Goal: Transaction & Acquisition: Book appointment/travel/reservation

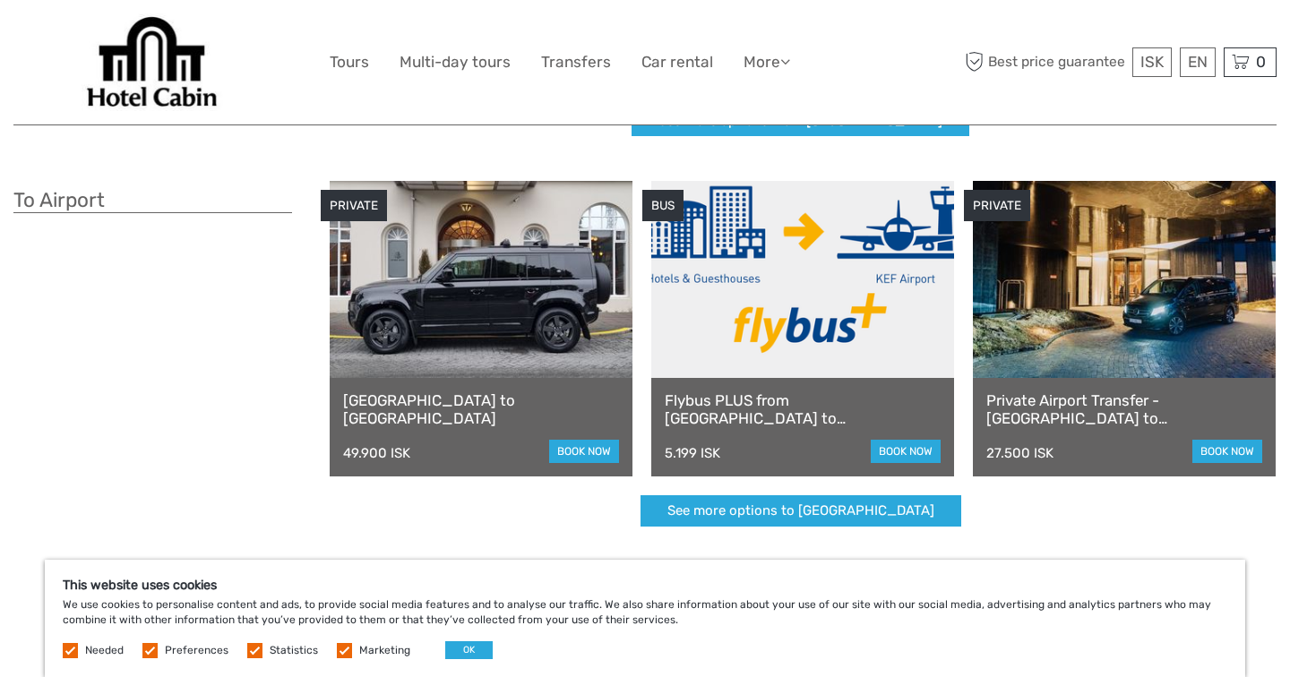
scroll to position [453, 0]
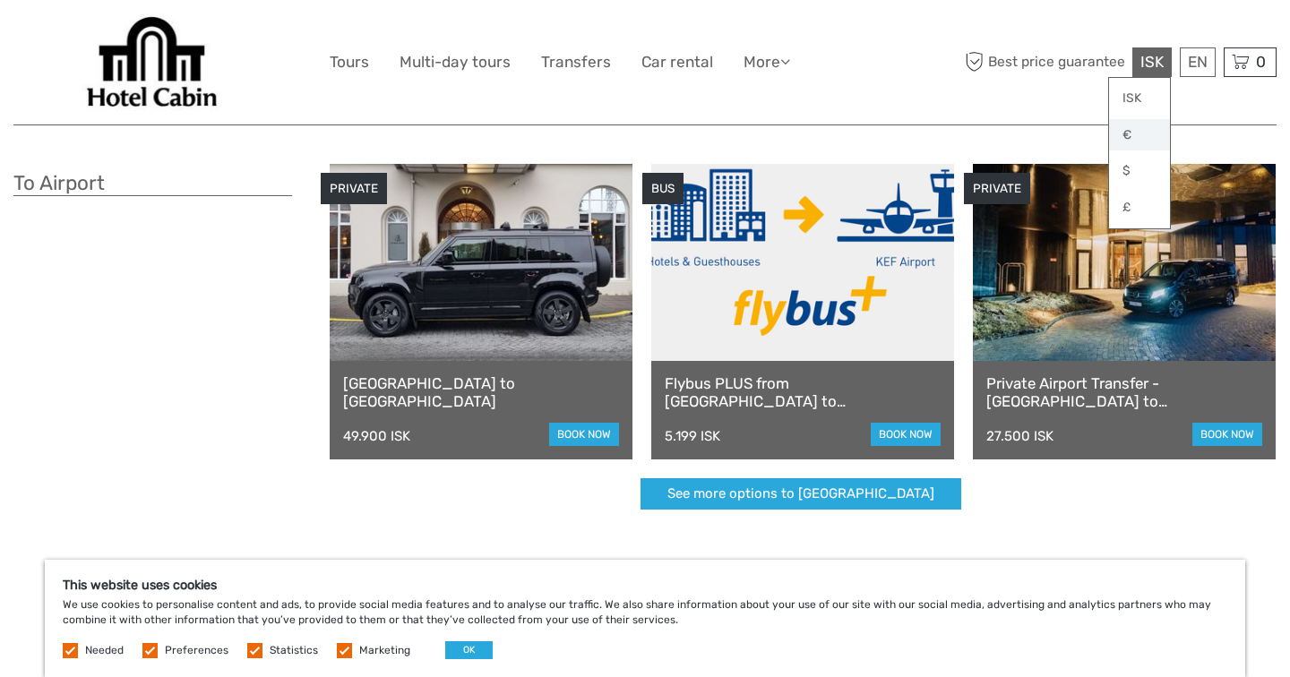
click at [1124, 139] on link "€" at bounding box center [1139, 135] width 61 height 32
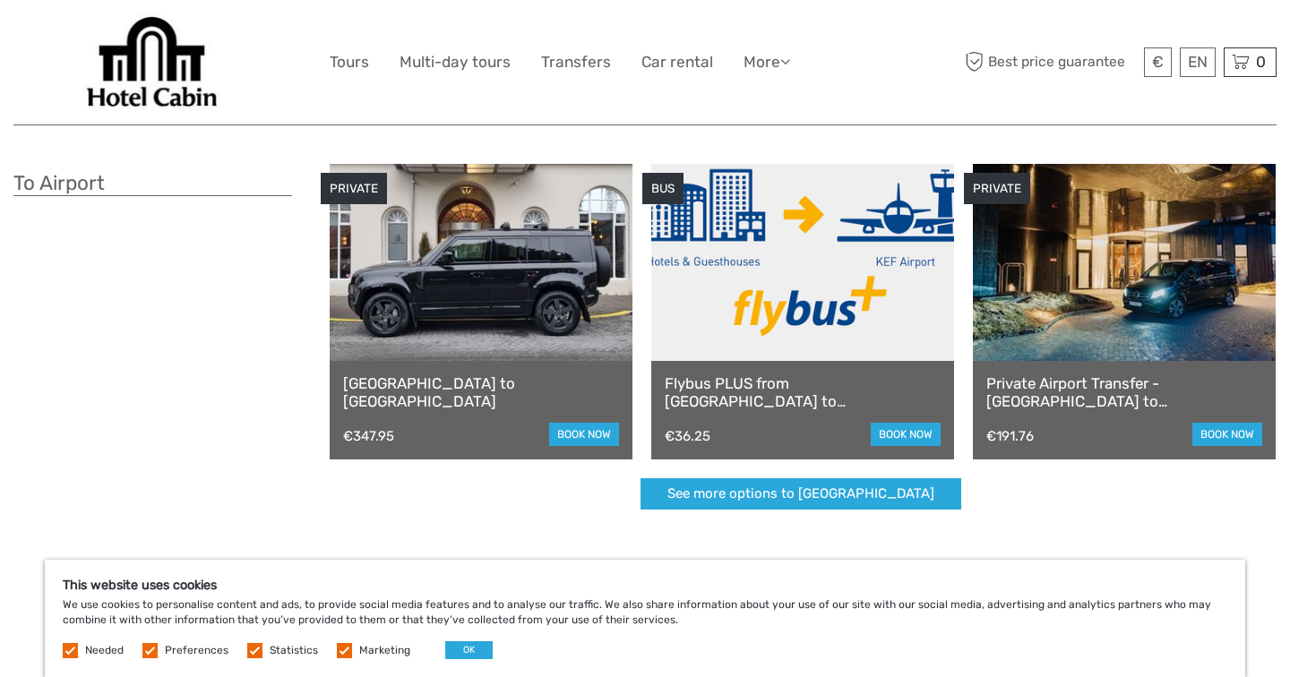
click at [602, 521] on div "PRIVATE Reykjavik to Keflavik Airport €347.95 book now BUS Flybus PLUS from Rey…" at bounding box center [804, 346] width 948 height 364
click at [907, 429] on link "book now" at bounding box center [906, 434] width 70 height 23
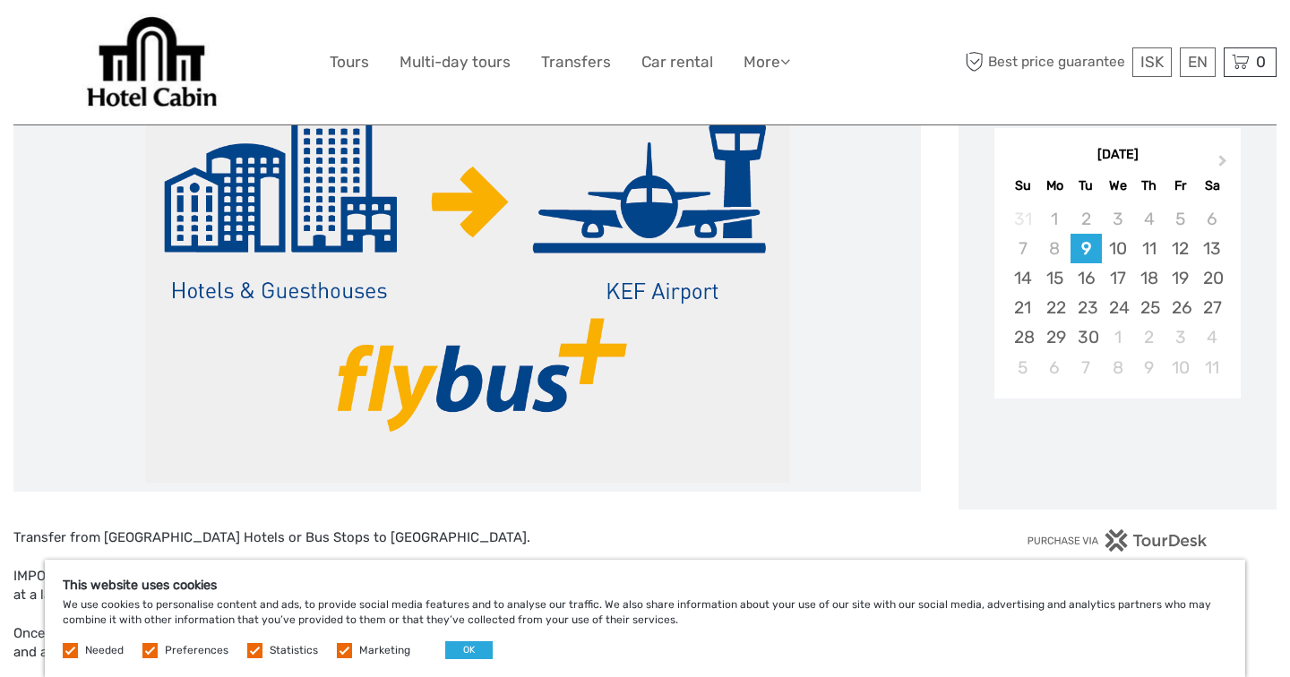
scroll to position [300, 0]
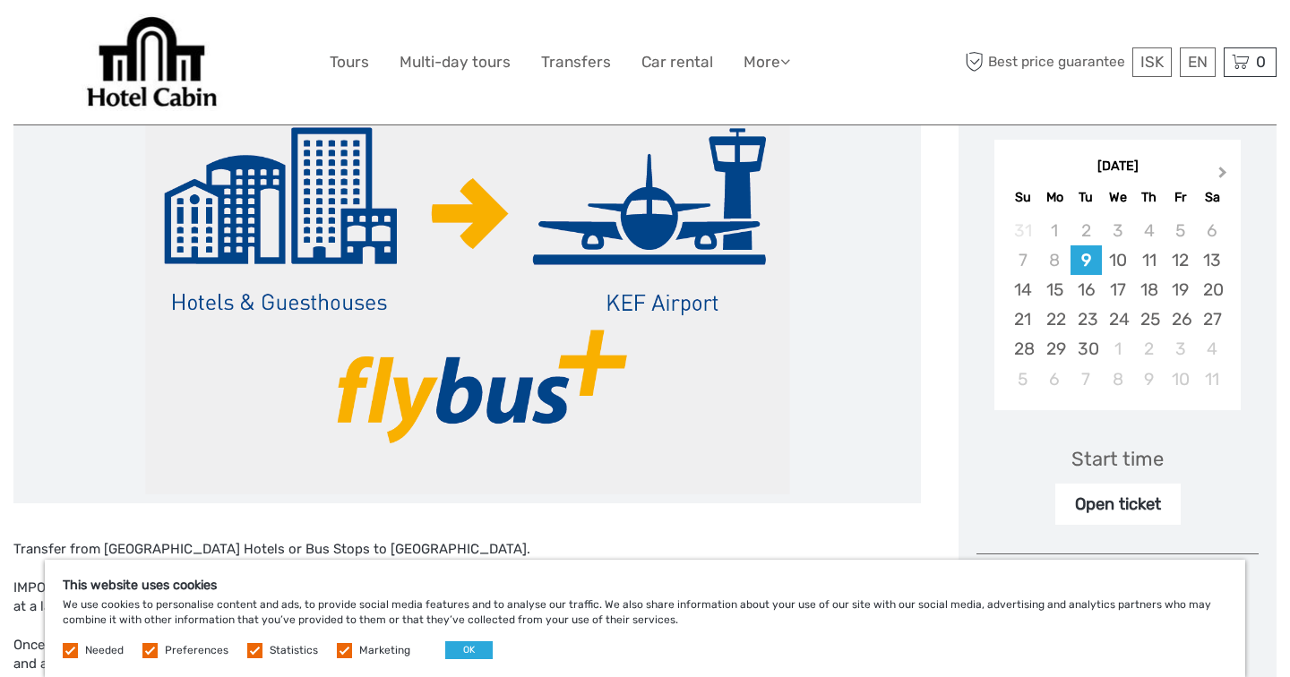
click at [1228, 169] on button "Next Month" at bounding box center [1224, 176] width 29 height 29
click at [1123, 349] on div "26" at bounding box center [1117, 349] width 31 height 30
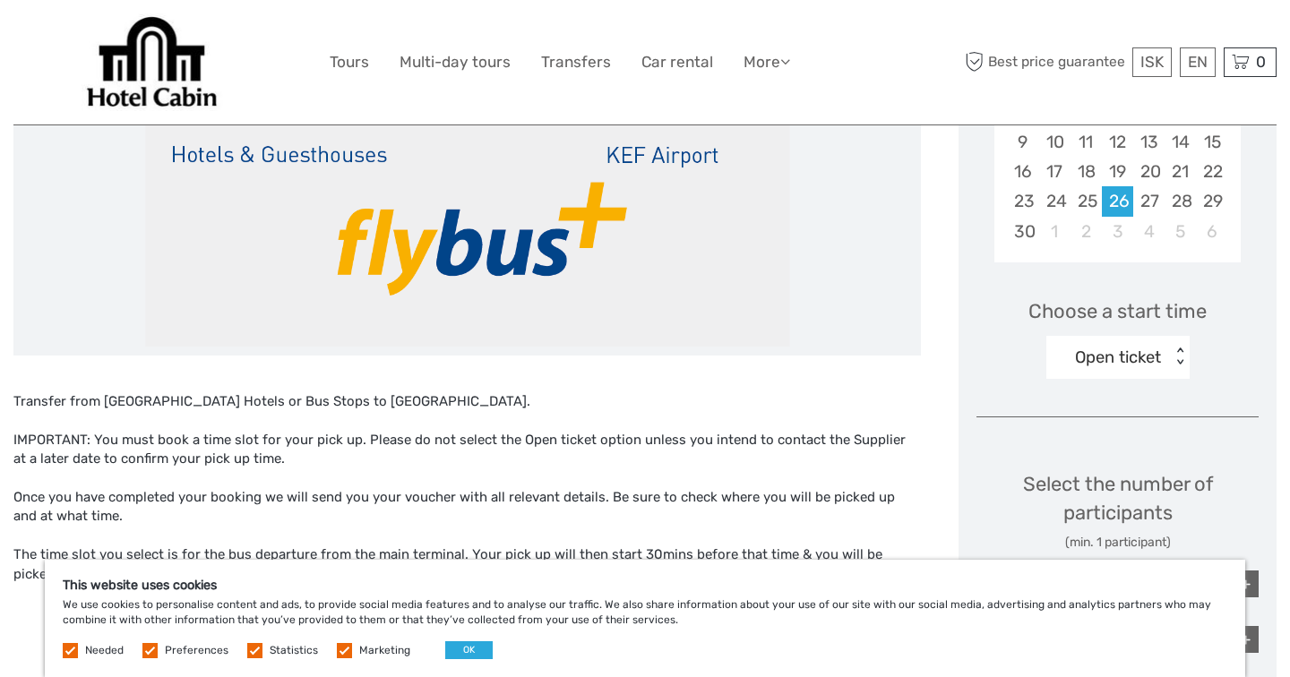
scroll to position [471, 0]
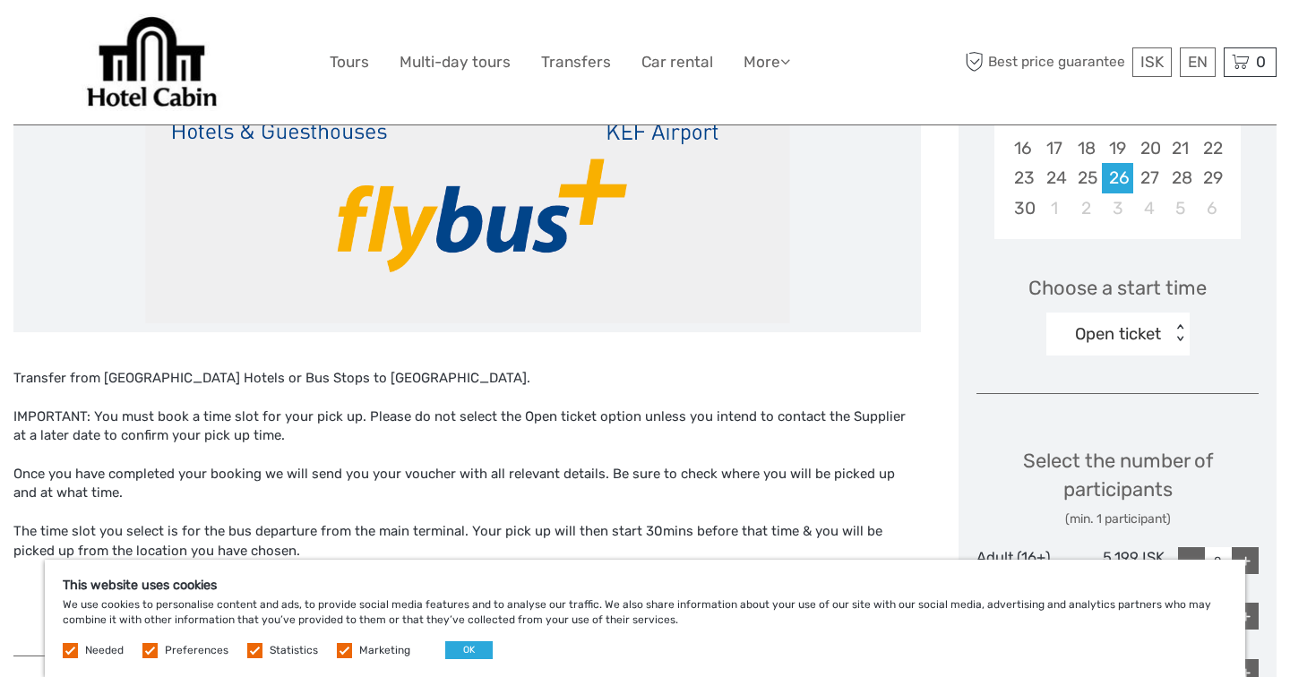
click at [1179, 331] on div "< >" at bounding box center [1179, 333] width 15 height 19
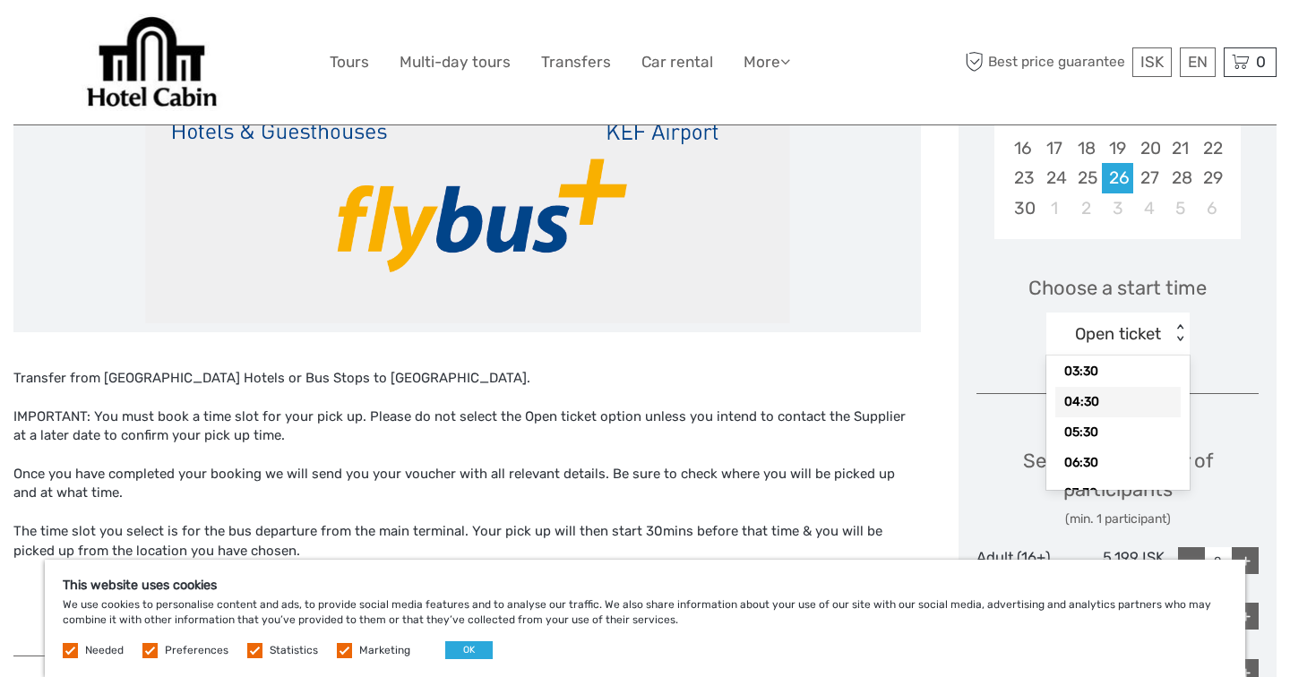
scroll to position [45, 0]
click at [1100, 407] on div "04:30" at bounding box center [1117, 404] width 125 height 30
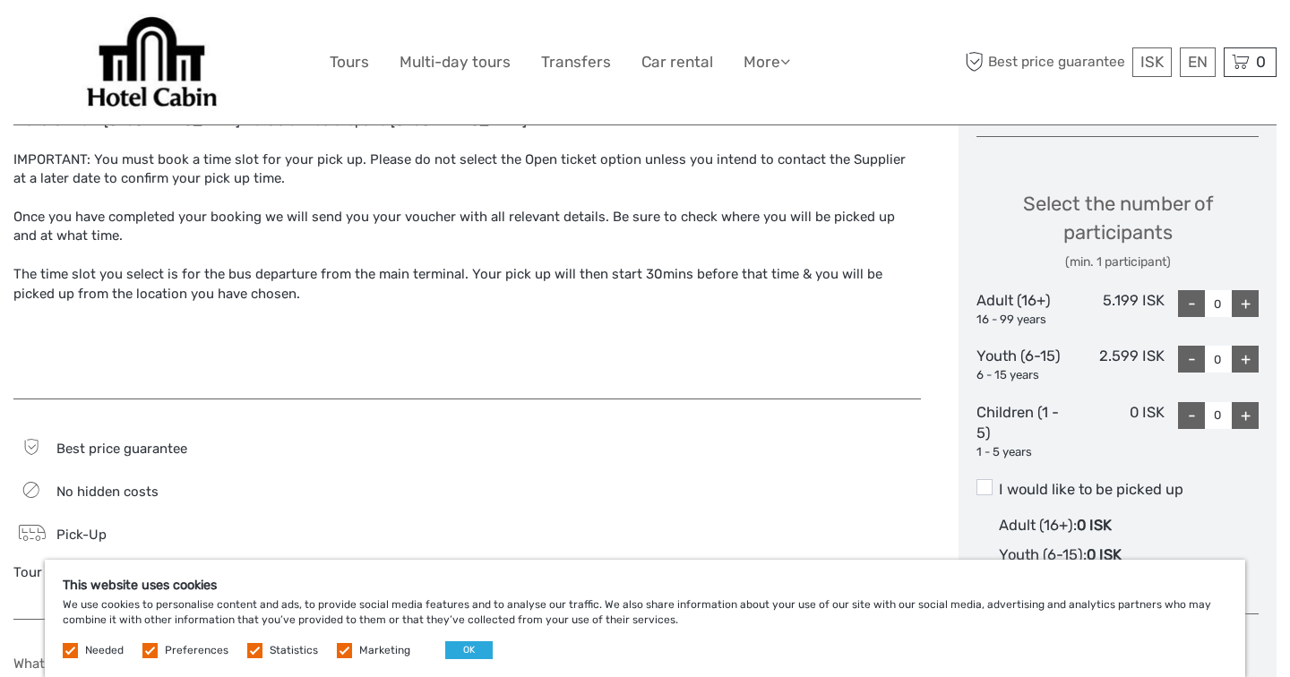
scroll to position [736, 0]
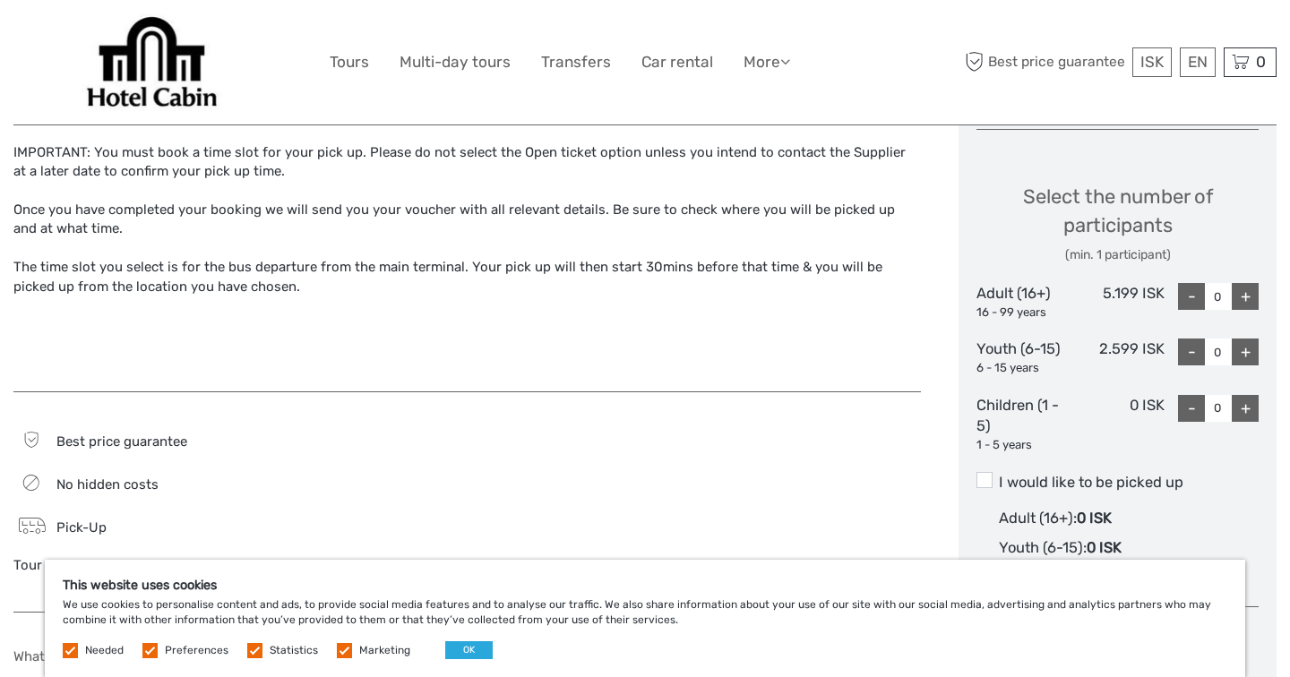
click at [1248, 292] on div "+" at bounding box center [1245, 296] width 27 height 27
type input "2"
click at [1155, 61] on span "ISK" at bounding box center [1152, 62] width 23 height 18
click at [1133, 130] on link "€" at bounding box center [1139, 135] width 61 height 32
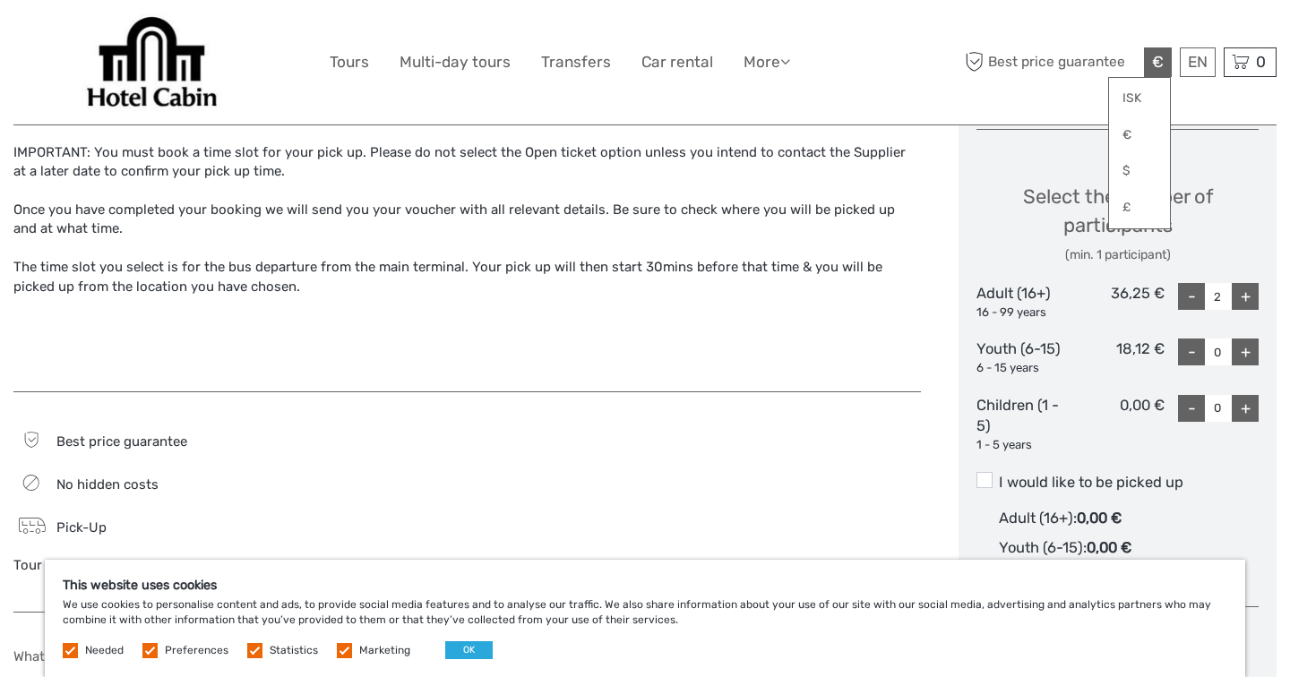
click at [928, 480] on div "Transfer from Reykjavik Hotels or Bus Stops to KEF Airport. IMPORTANT: You must…" at bounding box center [485, 295] width 945 height 1351
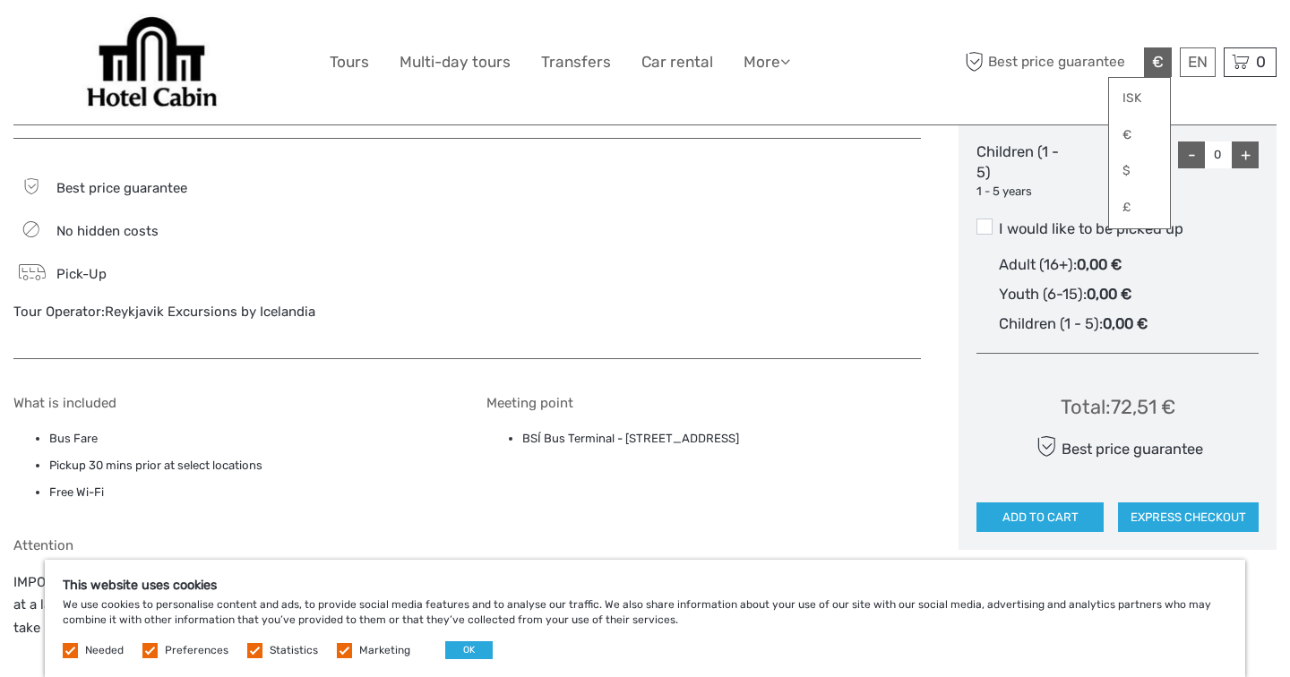
scroll to position [1008, 0]
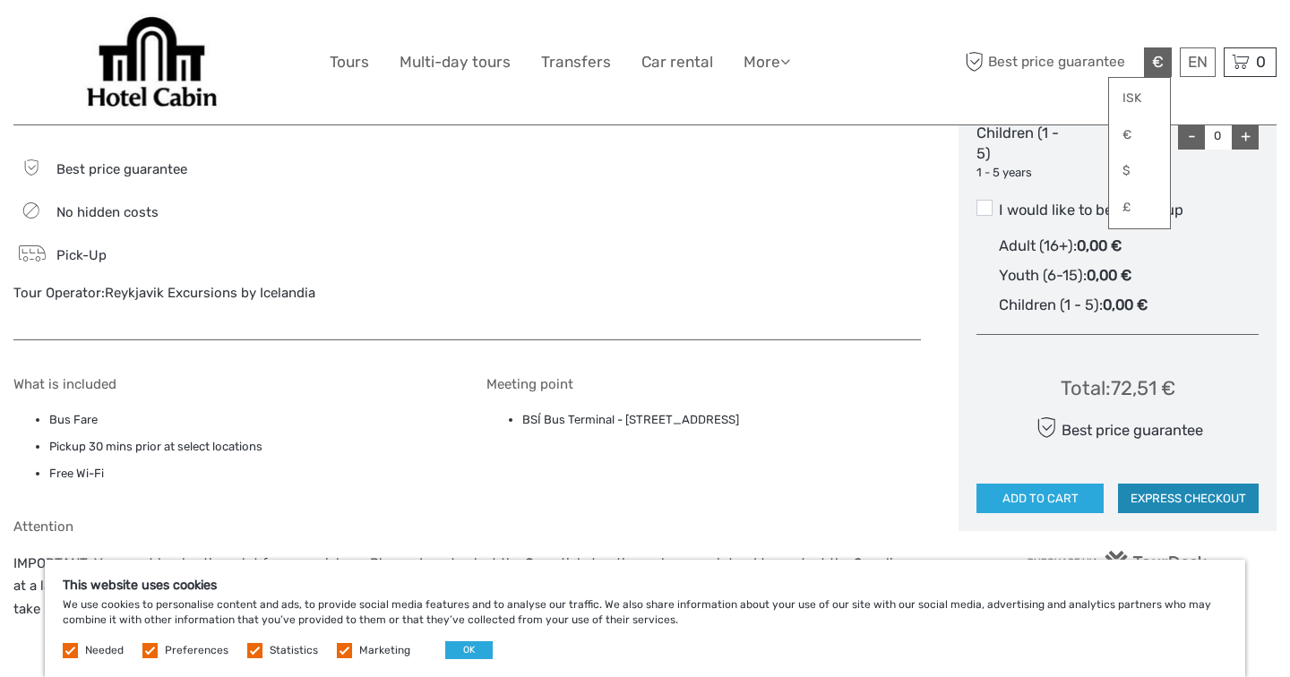
click at [1158, 506] on button "EXPRESS CHECKOUT" at bounding box center [1188, 499] width 141 height 30
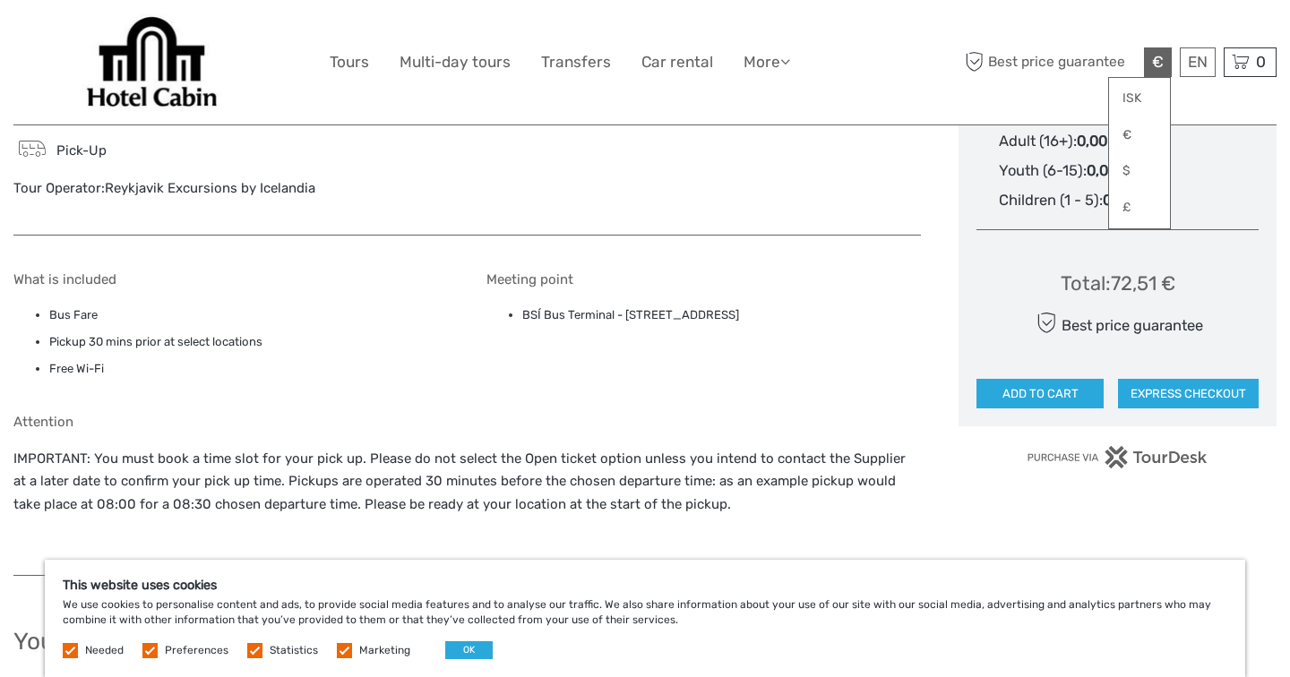
scroll to position [1150, 0]
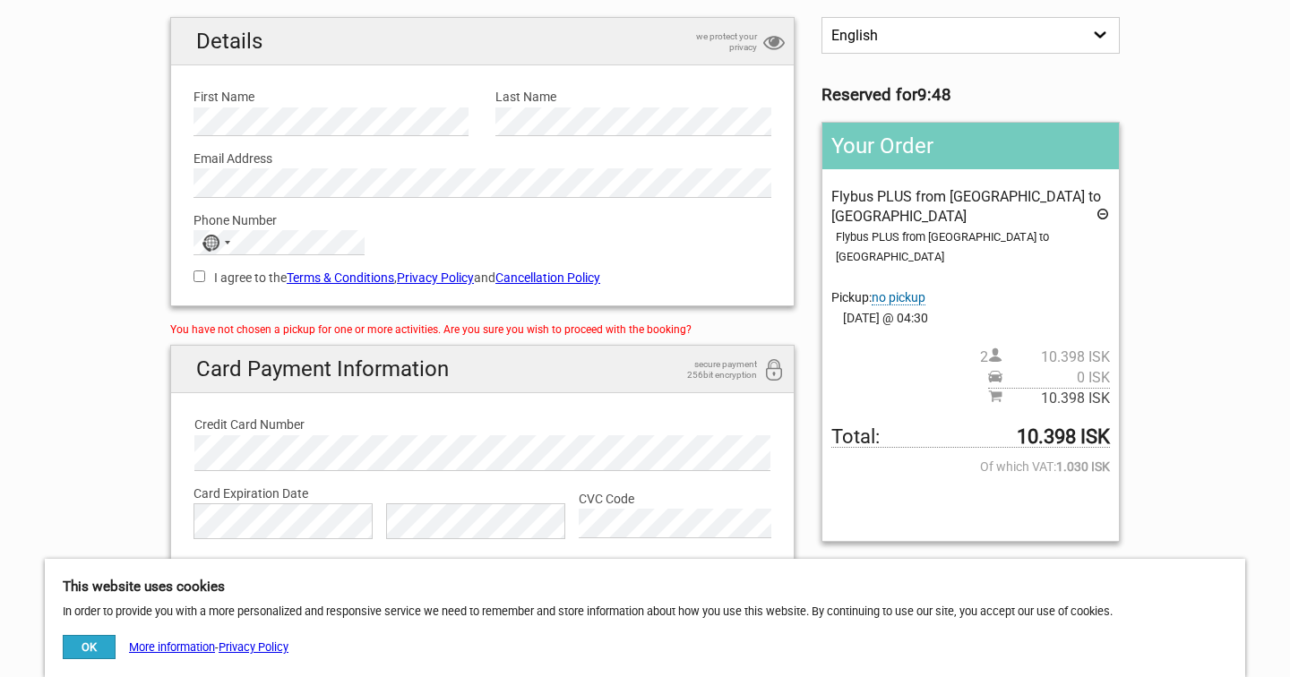
scroll to position [105, 0]
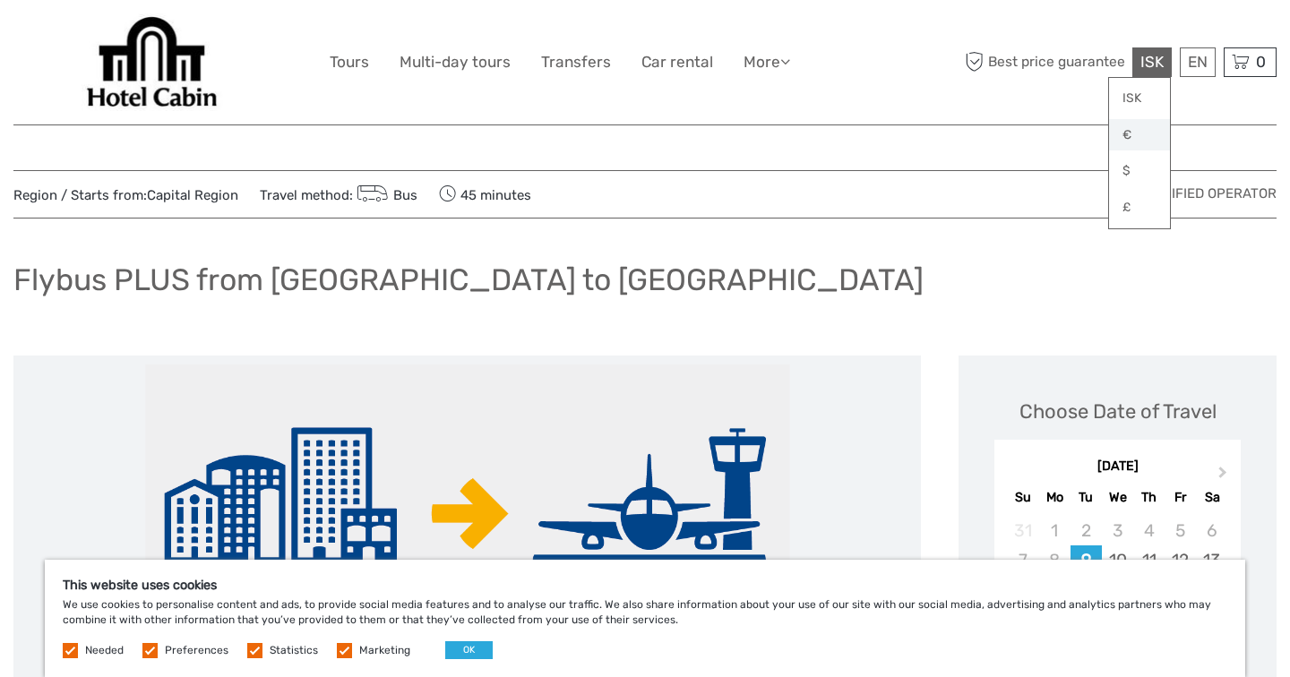
click at [1133, 127] on link "€" at bounding box center [1139, 135] width 61 height 32
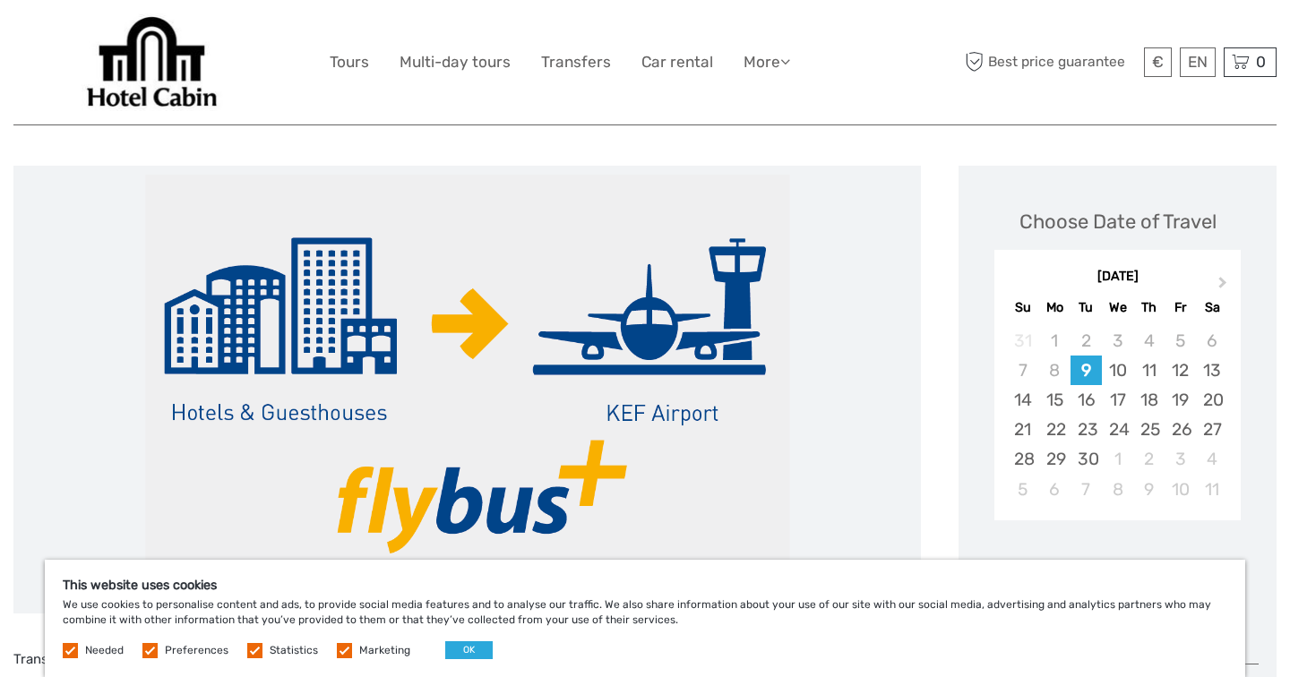
scroll to position [214, 0]
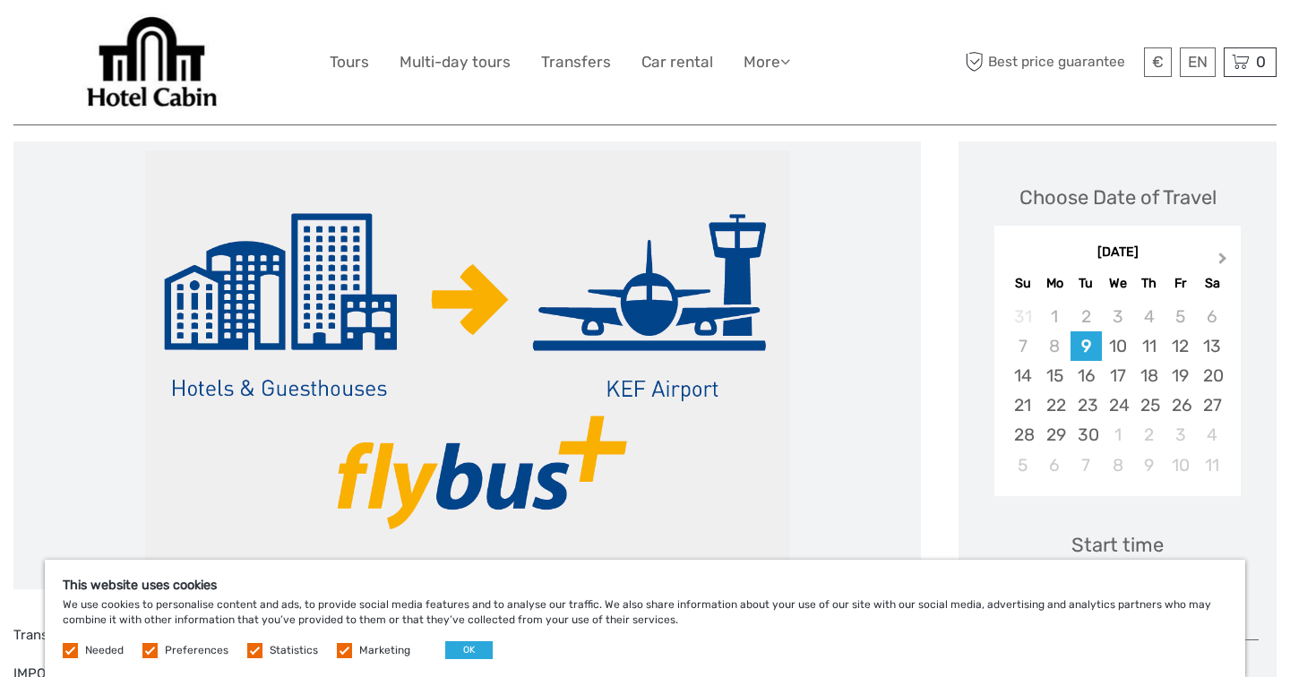
click at [1223, 255] on span "Next Month" at bounding box center [1223, 262] width 0 height 26
click at [1115, 432] on div "26" at bounding box center [1117, 435] width 31 height 30
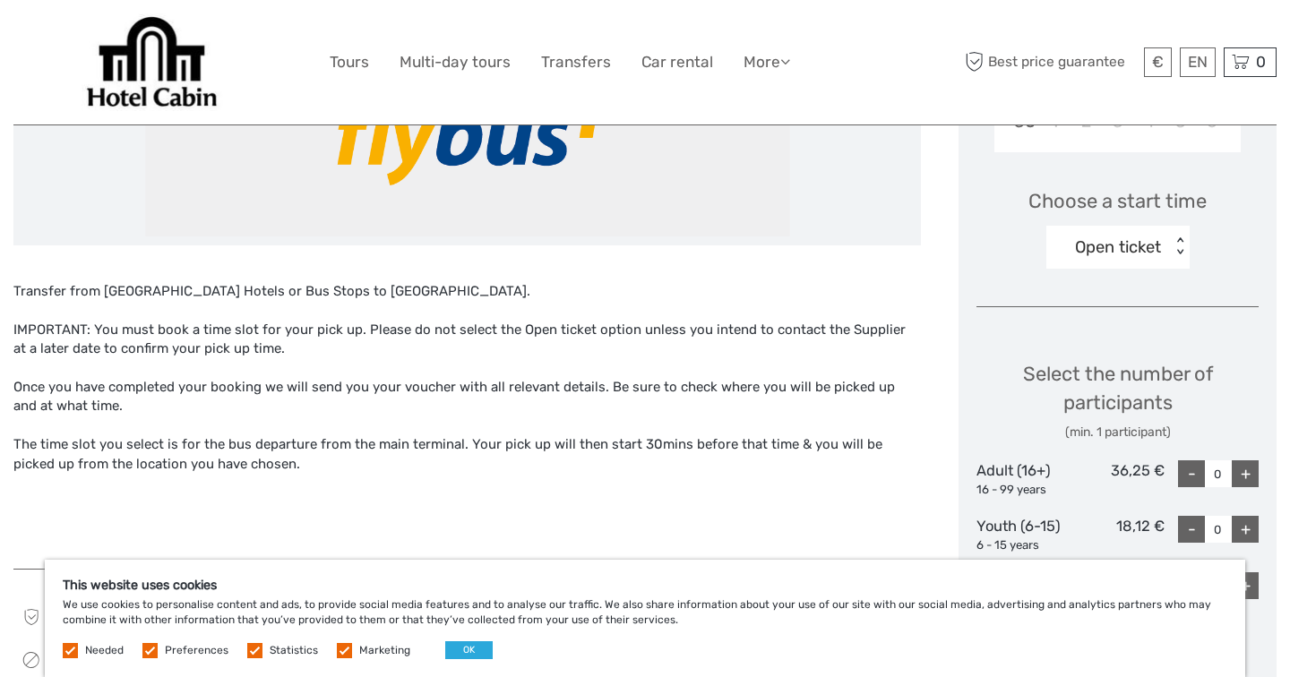
scroll to position [562, 0]
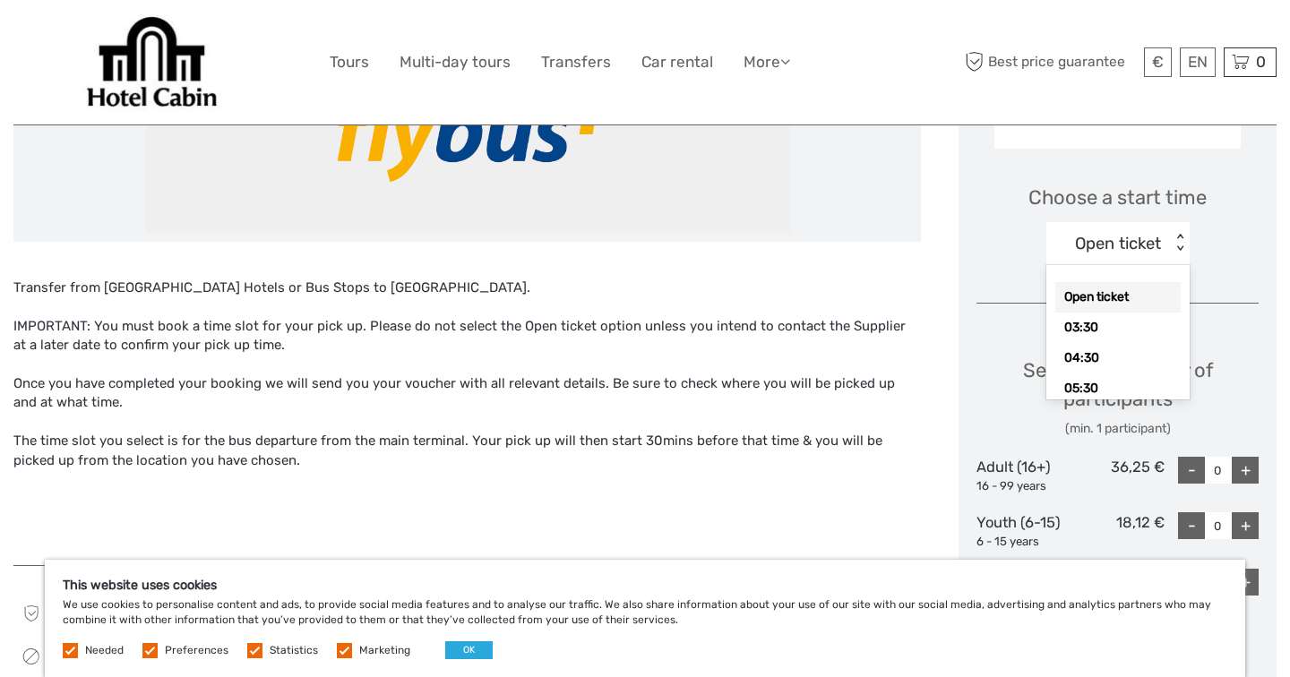
click at [1179, 238] on div "< >" at bounding box center [1179, 243] width 15 height 19
click at [1113, 317] on div "04:30" at bounding box center [1117, 316] width 125 height 30
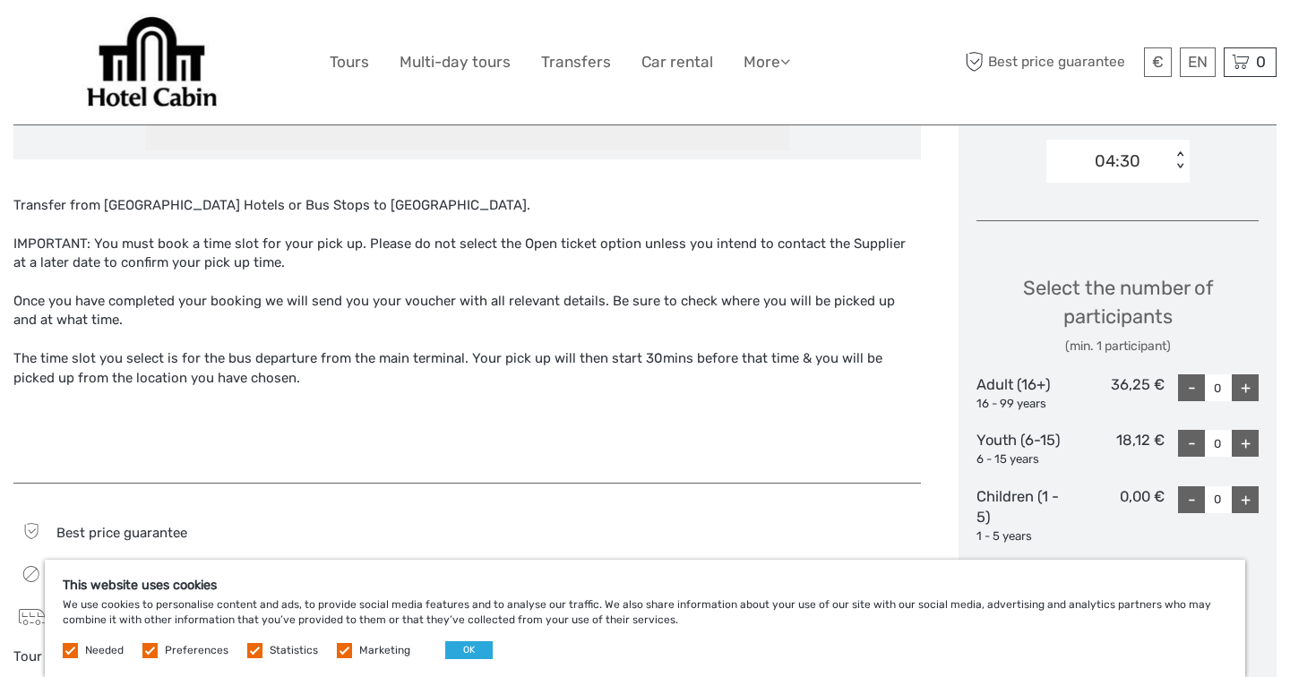
scroll to position [673, 0]
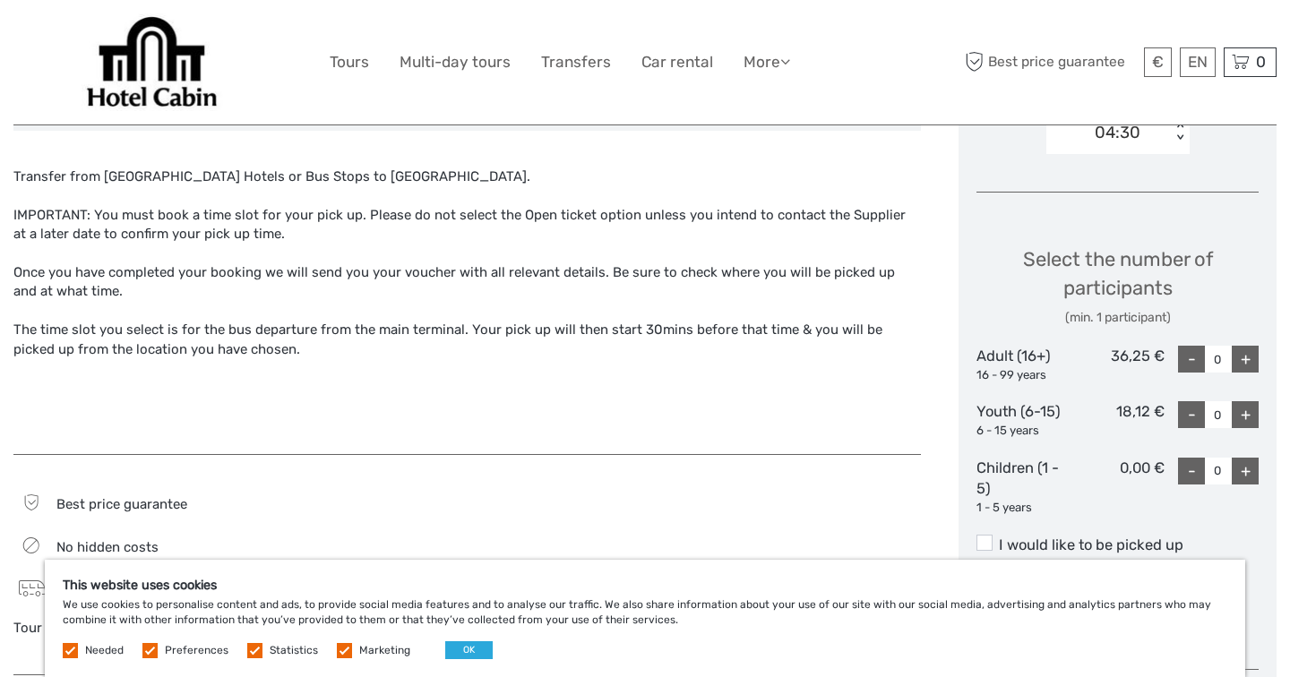
click at [1240, 355] on div "+" at bounding box center [1245, 359] width 27 height 27
type input "2"
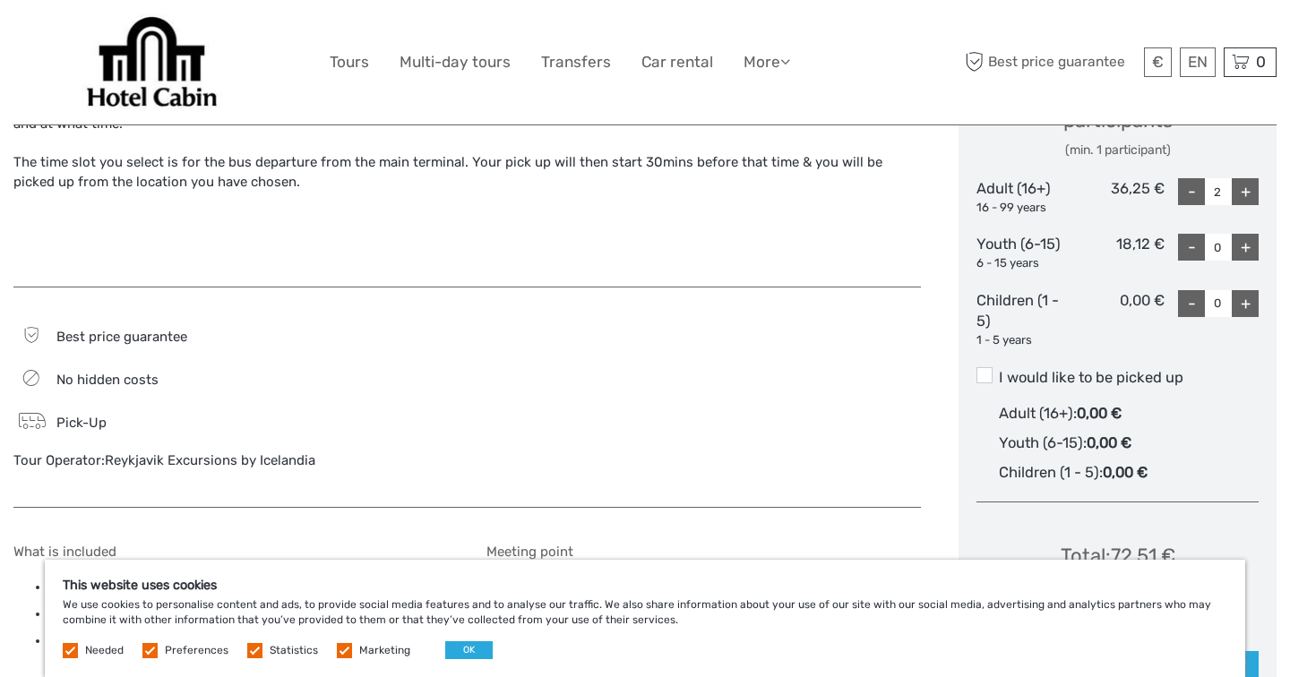
scroll to position [842, 0]
click at [986, 379] on span at bounding box center [985, 374] width 16 height 16
click at [999, 369] on input "I would like to be picked up" at bounding box center [999, 369] width 0 height 0
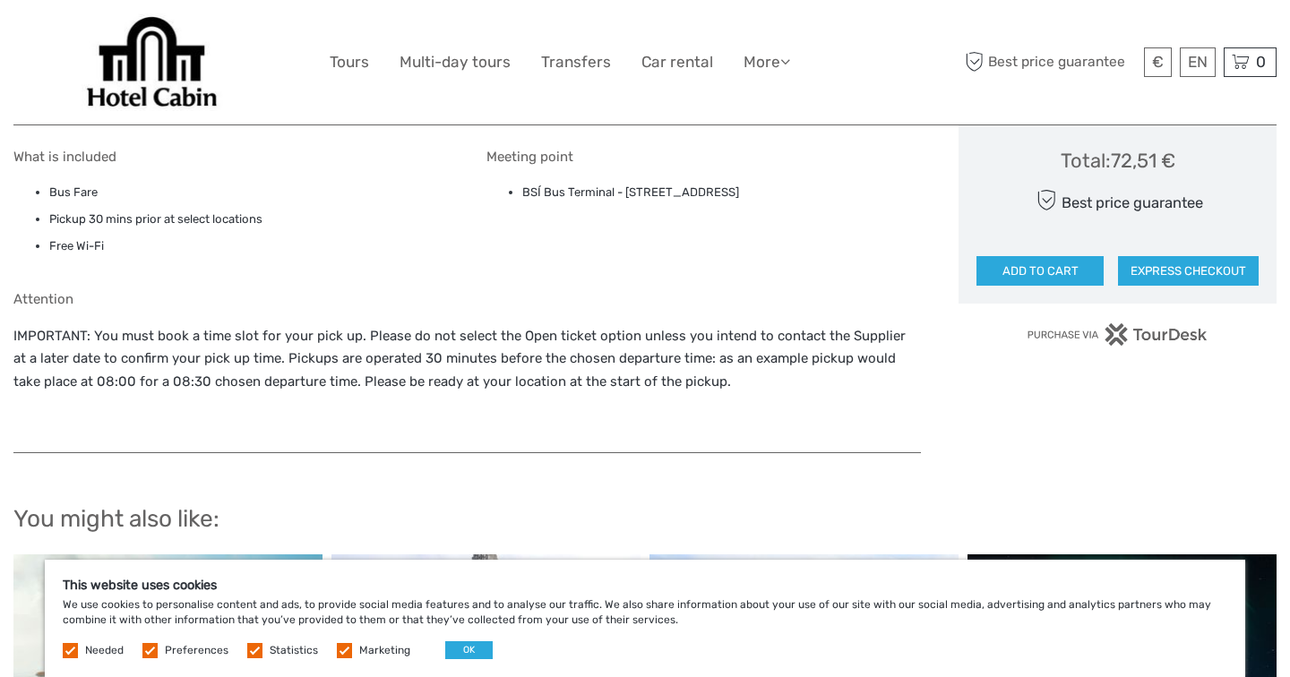
scroll to position [1118, 0]
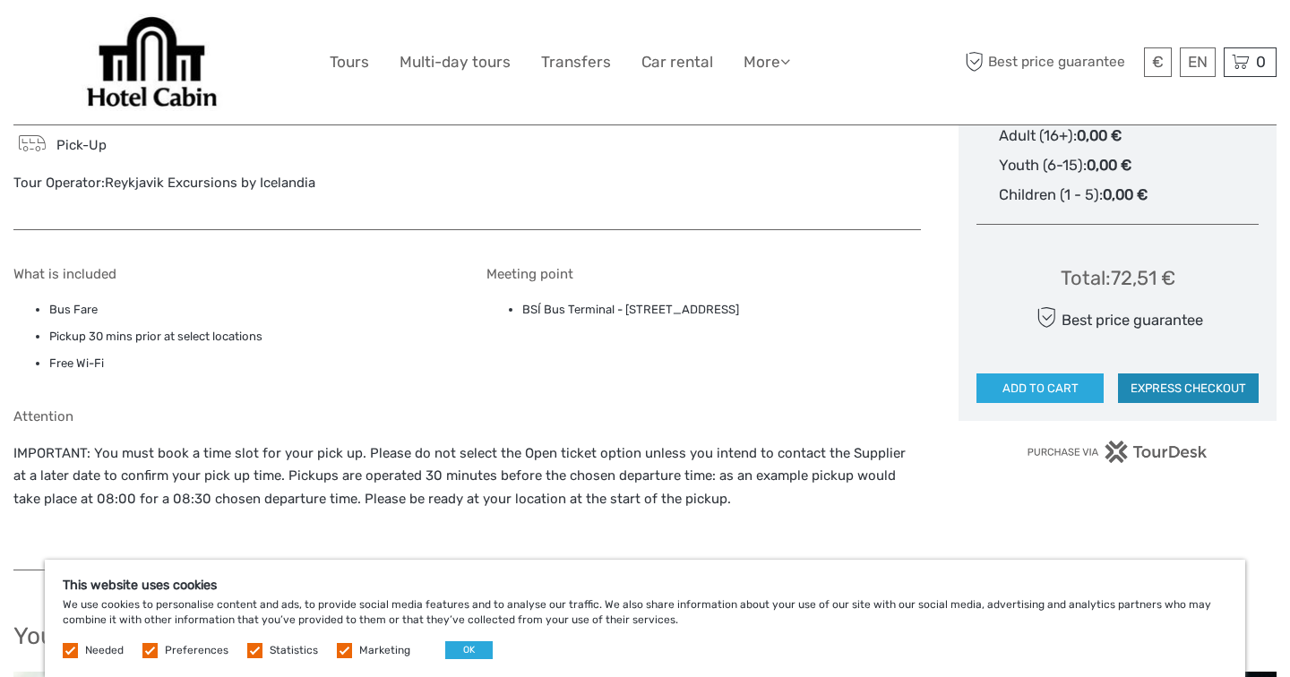
click at [1209, 396] on button "EXPRESS CHECKOUT" at bounding box center [1188, 389] width 141 height 30
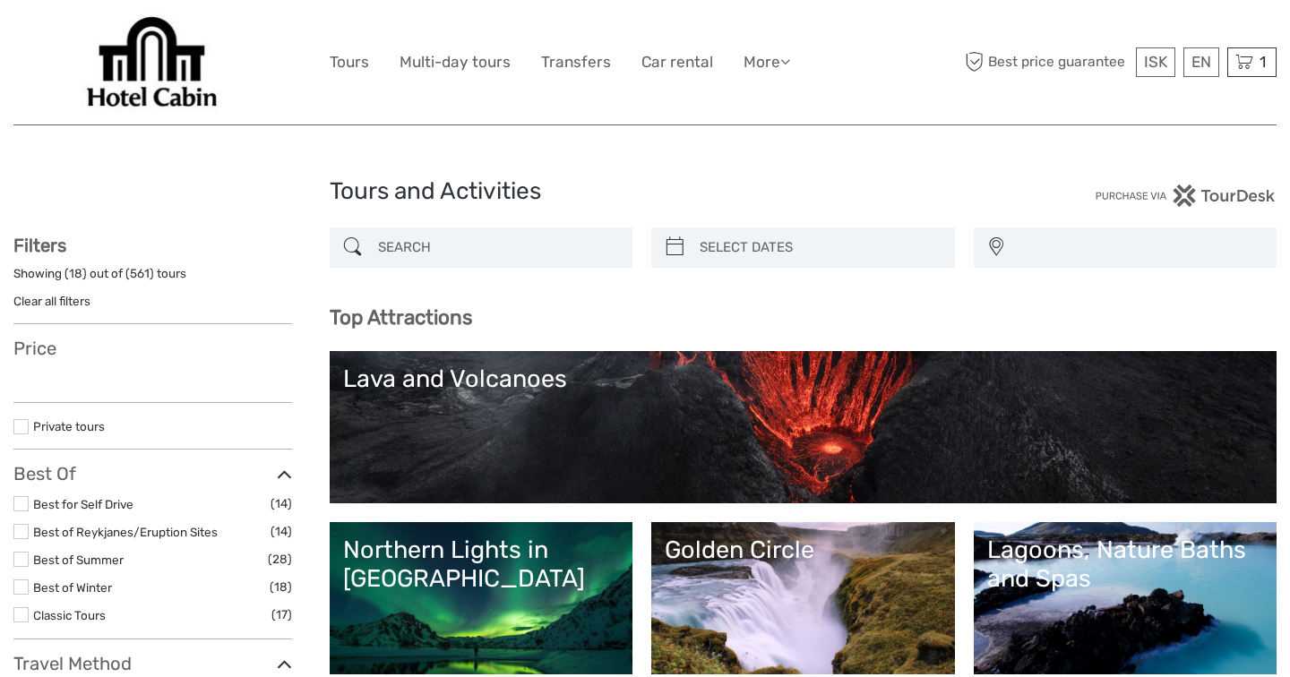
select select
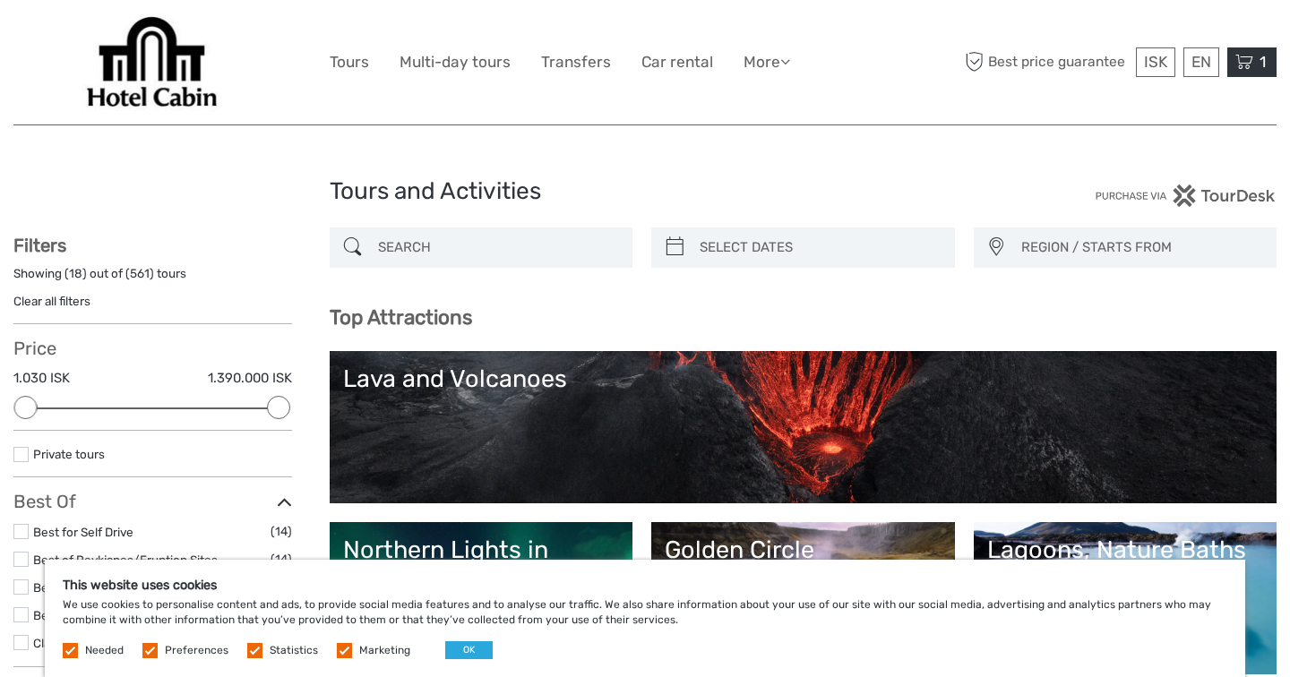
click at [1247, 58] on icon at bounding box center [1244, 62] width 18 height 22
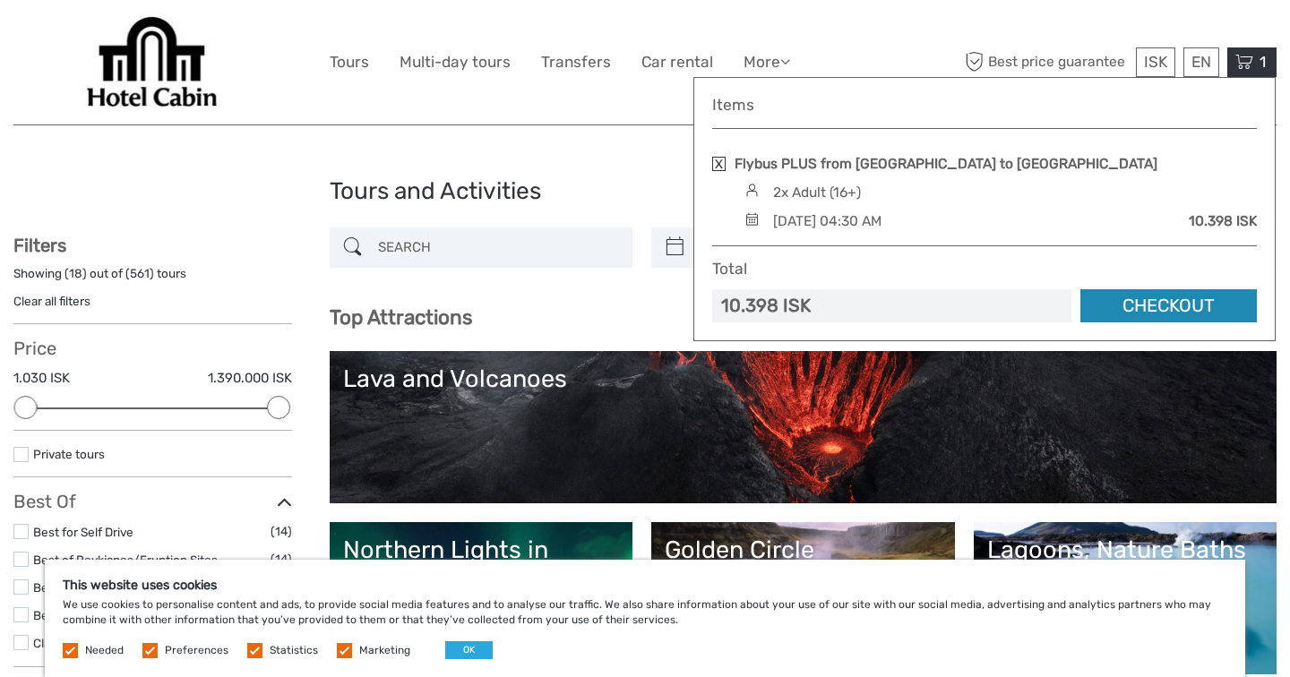
click at [1095, 306] on link "Checkout" at bounding box center [1168, 305] width 176 height 33
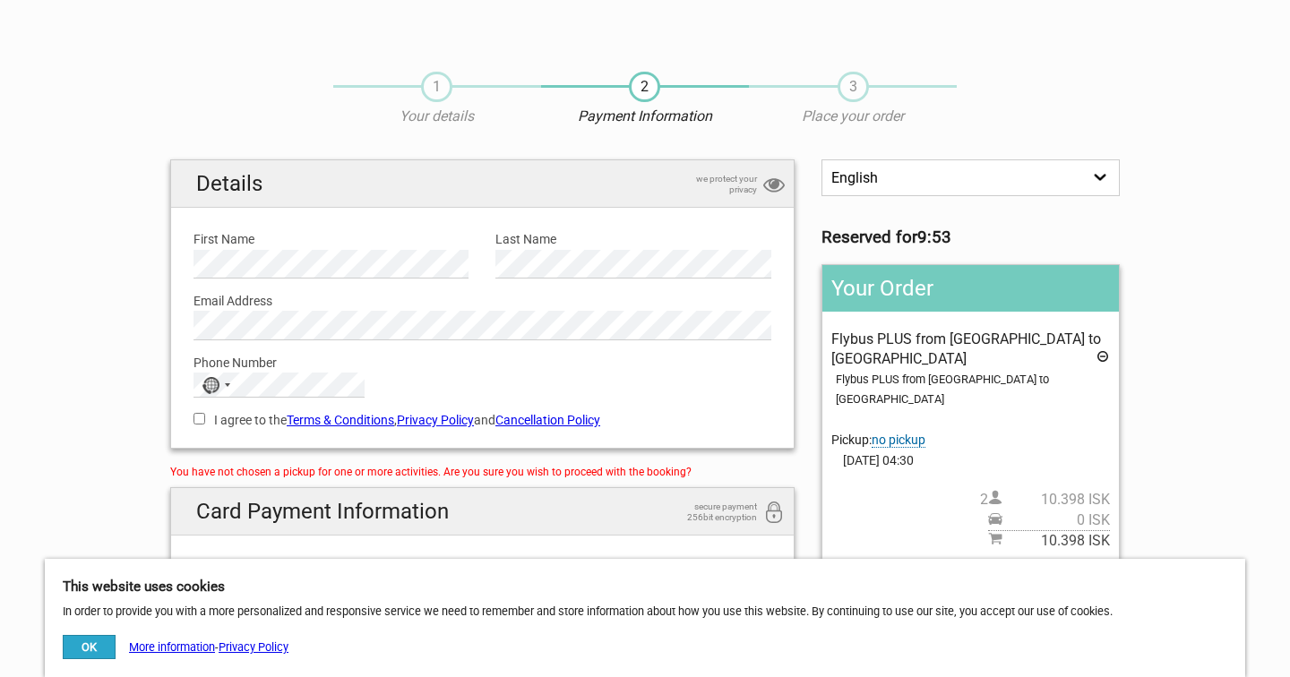
click at [422, 99] on div "1 Your details" at bounding box center [437, 100] width 208 height 56
click at [436, 92] on span "1" at bounding box center [436, 87] width 31 height 30
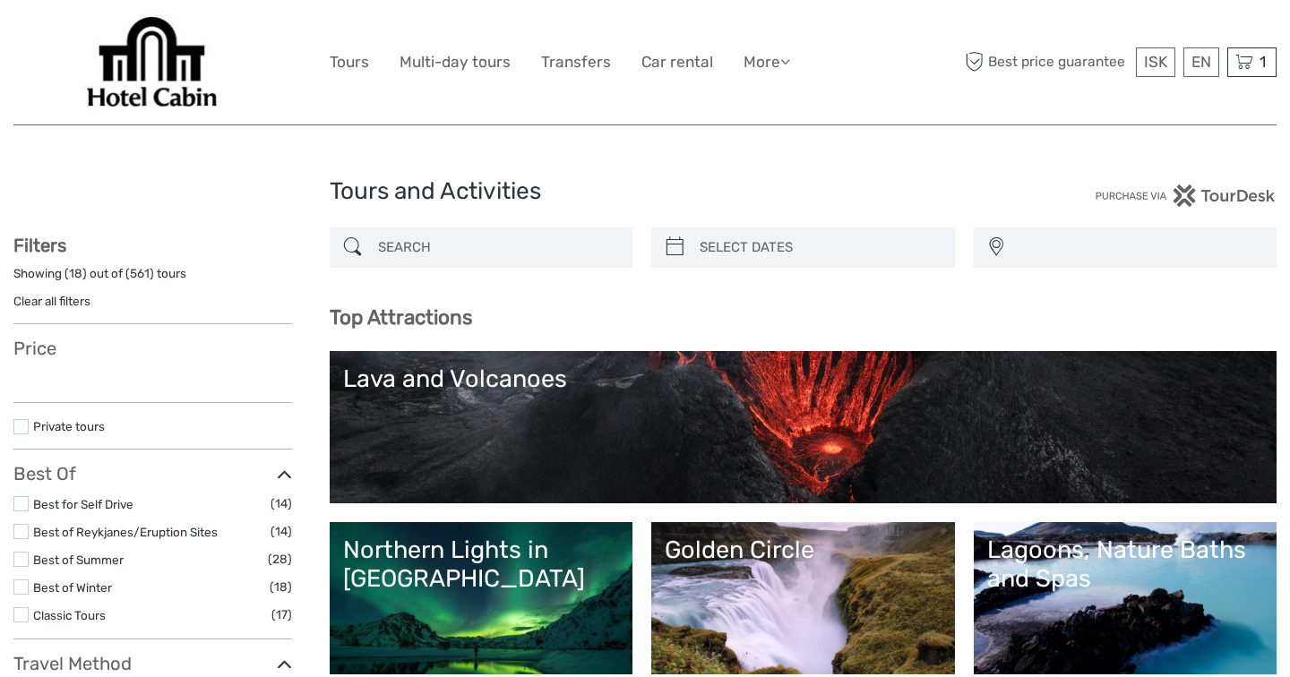
select select
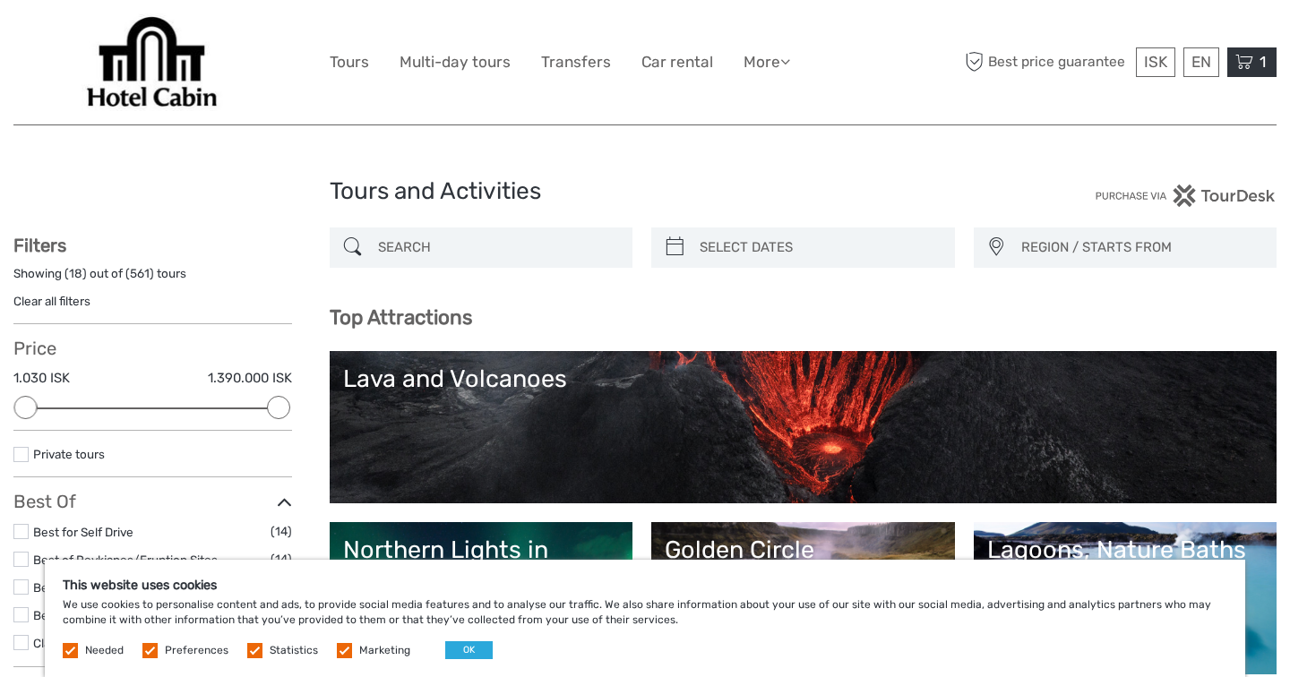
click at [1257, 67] on span "1" at bounding box center [1263, 62] width 12 height 18
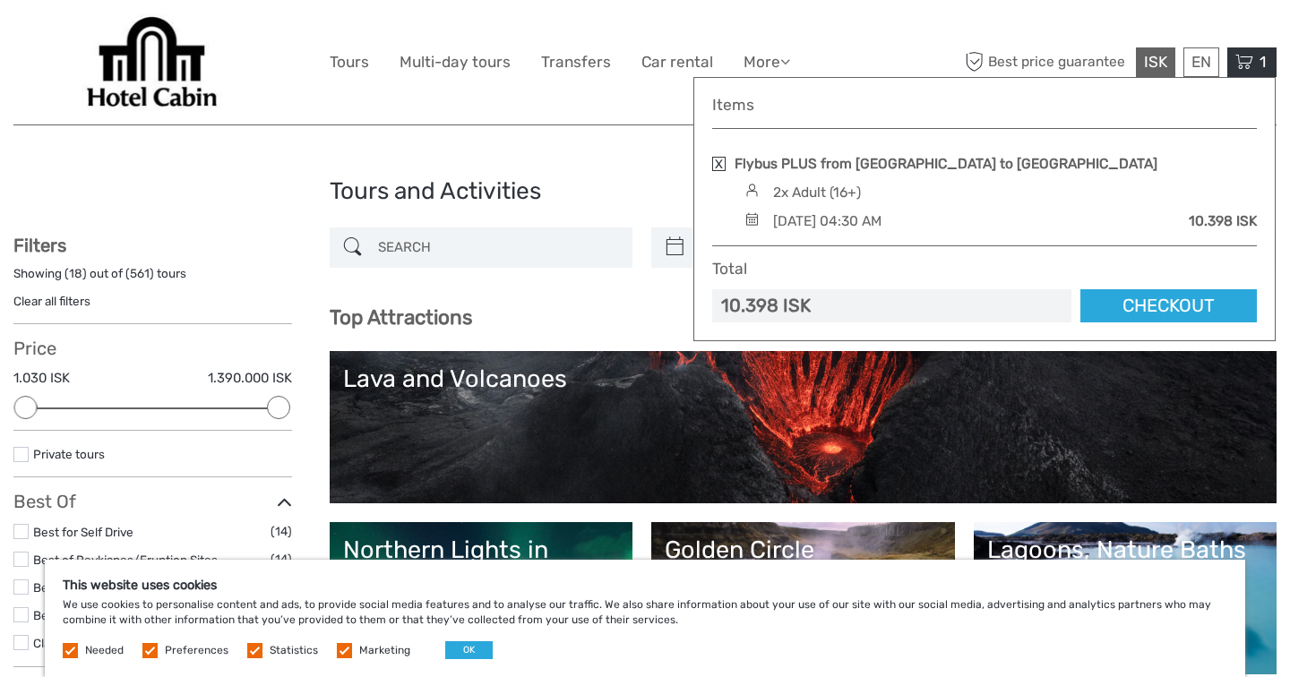
click at [1158, 55] on span "ISK" at bounding box center [1155, 62] width 23 height 18
click at [1129, 311] on link "Checkout" at bounding box center [1168, 305] width 176 height 33
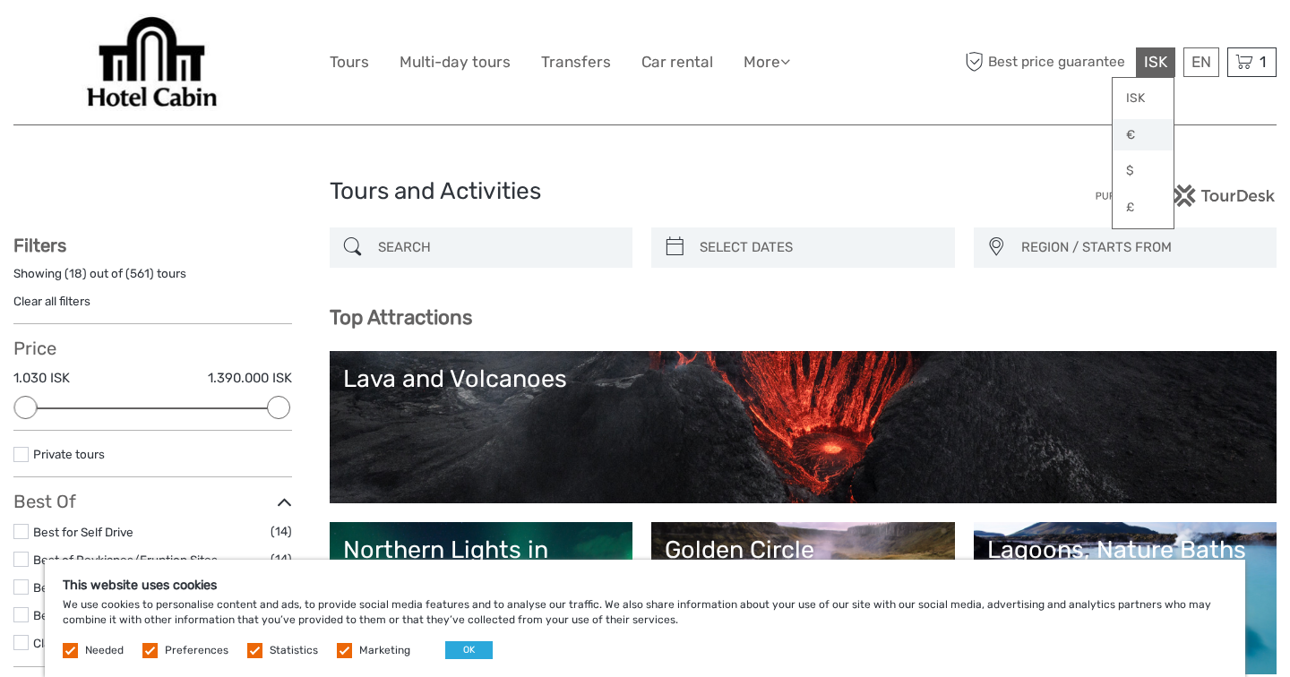
click at [1141, 132] on link "€" at bounding box center [1143, 135] width 61 height 32
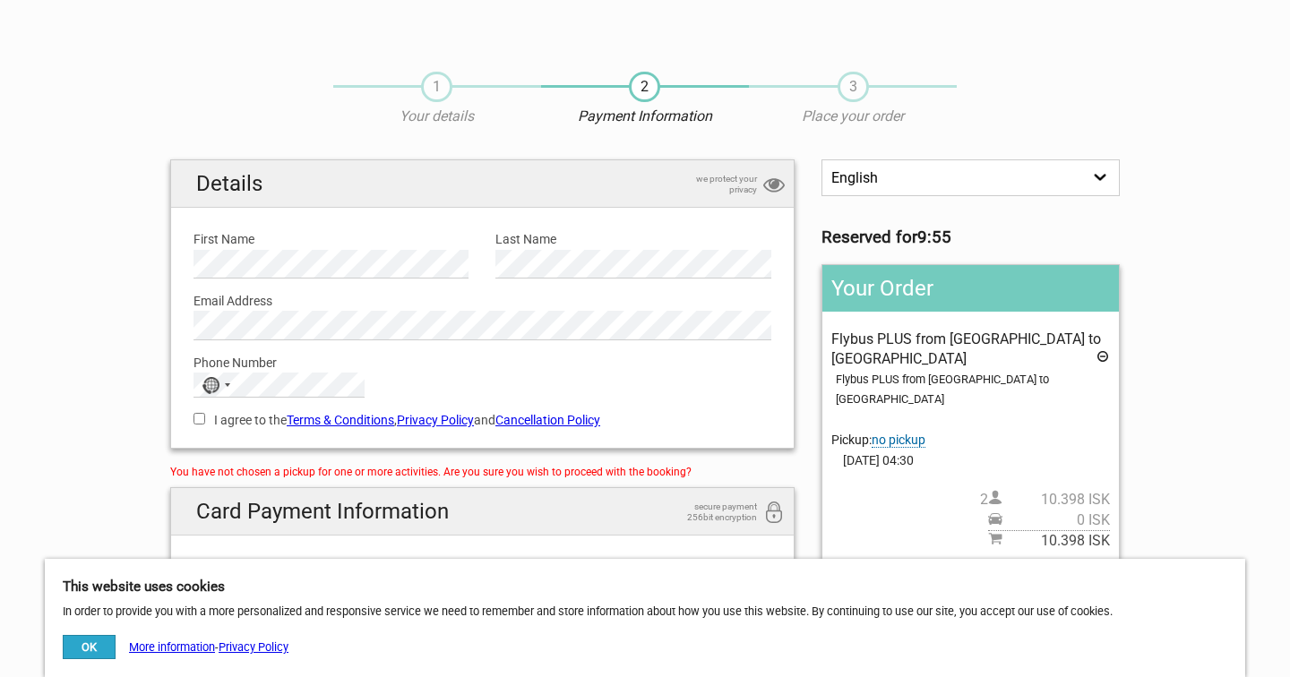
click at [436, 93] on span "1" at bounding box center [436, 87] width 31 height 30
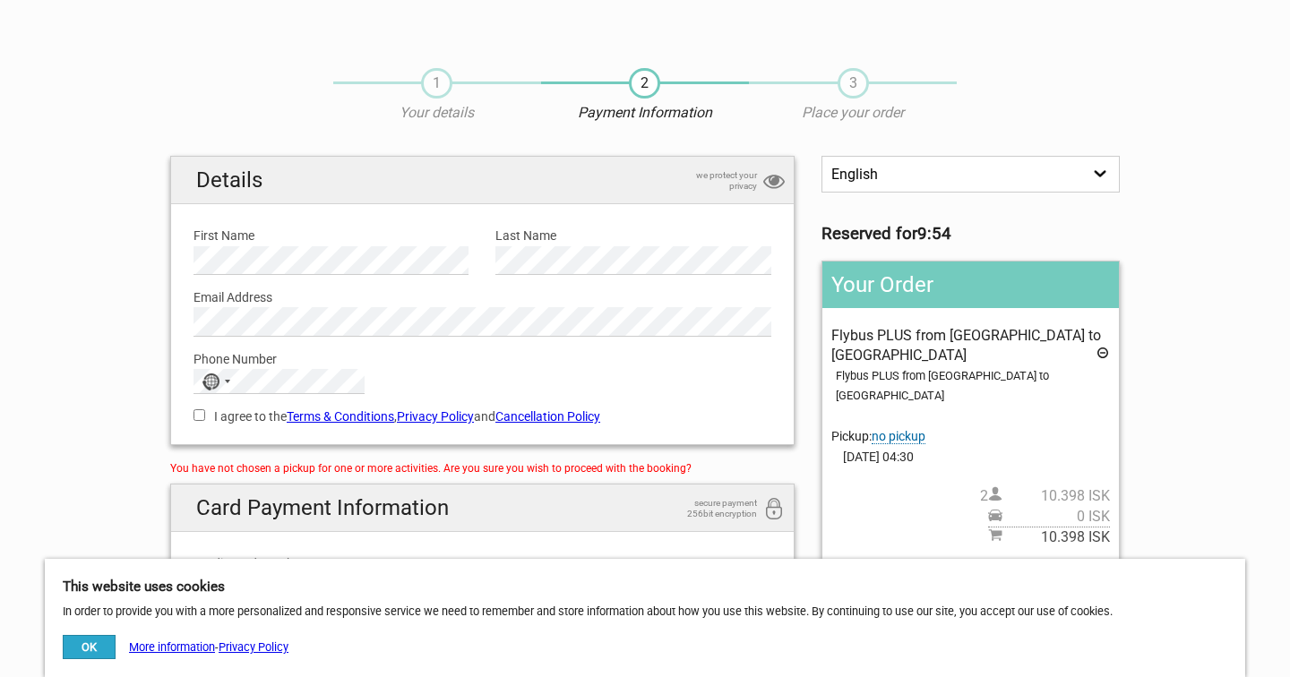
click at [855, 174] on select "English Español Deutsch" at bounding box center [971, 174] width 298 height 37
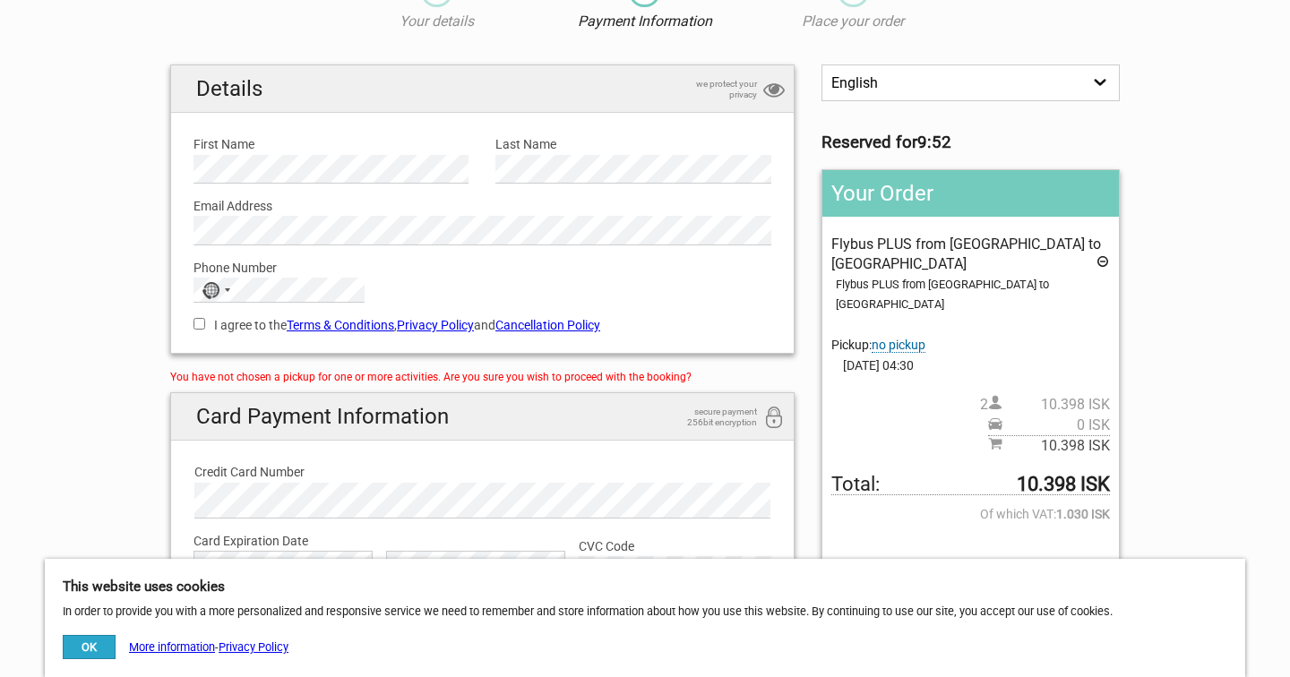
scroll to position [98, 0]
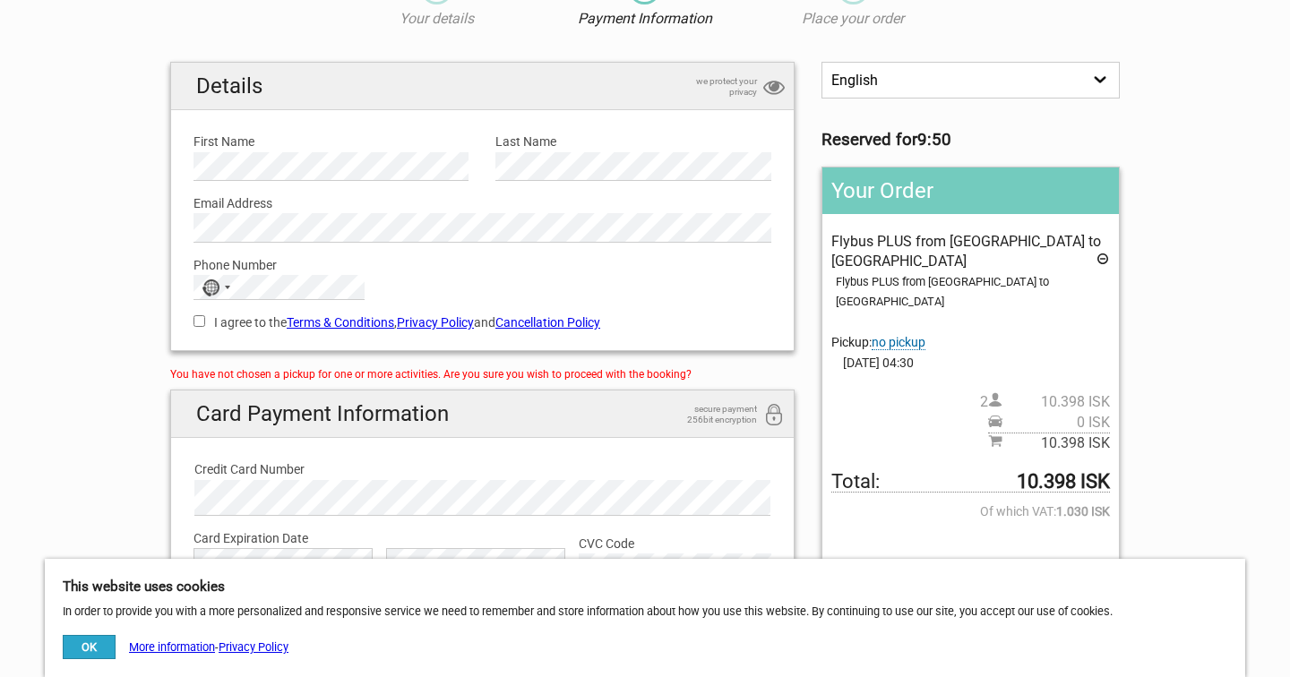
click at [900, 335] on span "no pickup" at bounding box center [899, 342] width 54 height 15
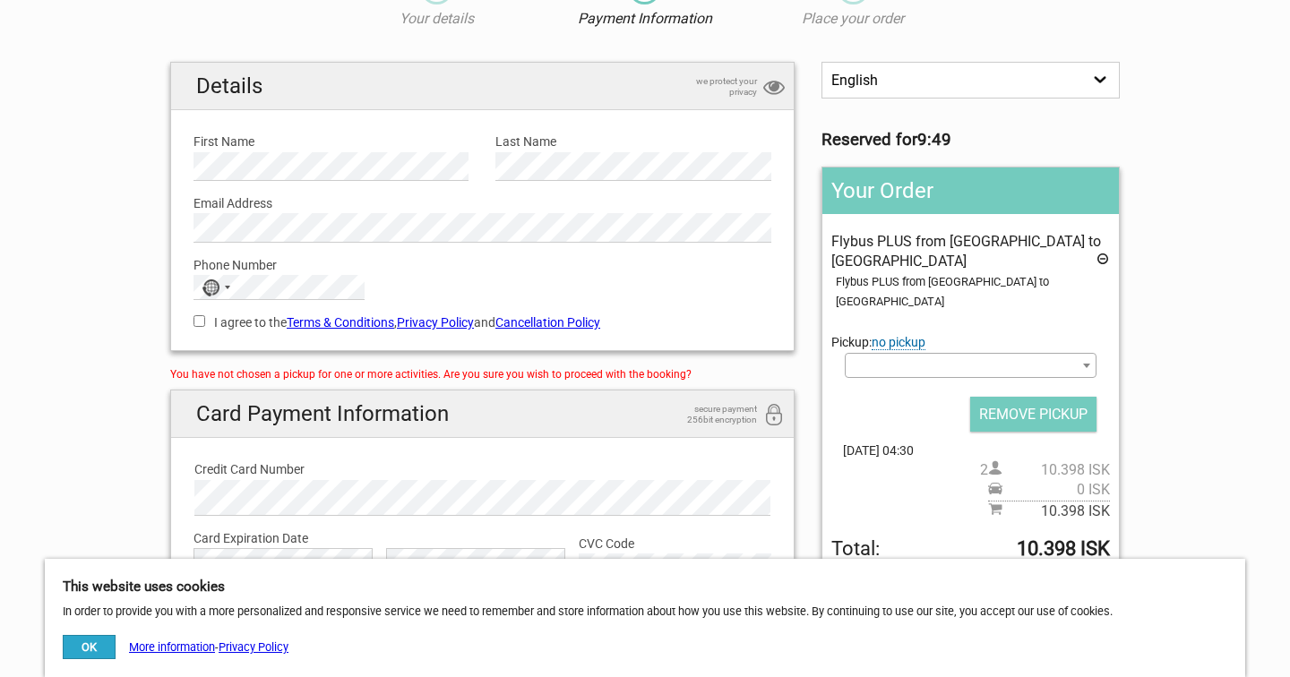
click at [971, 353] on span at bounding box center [971, 365] width 252 height 25
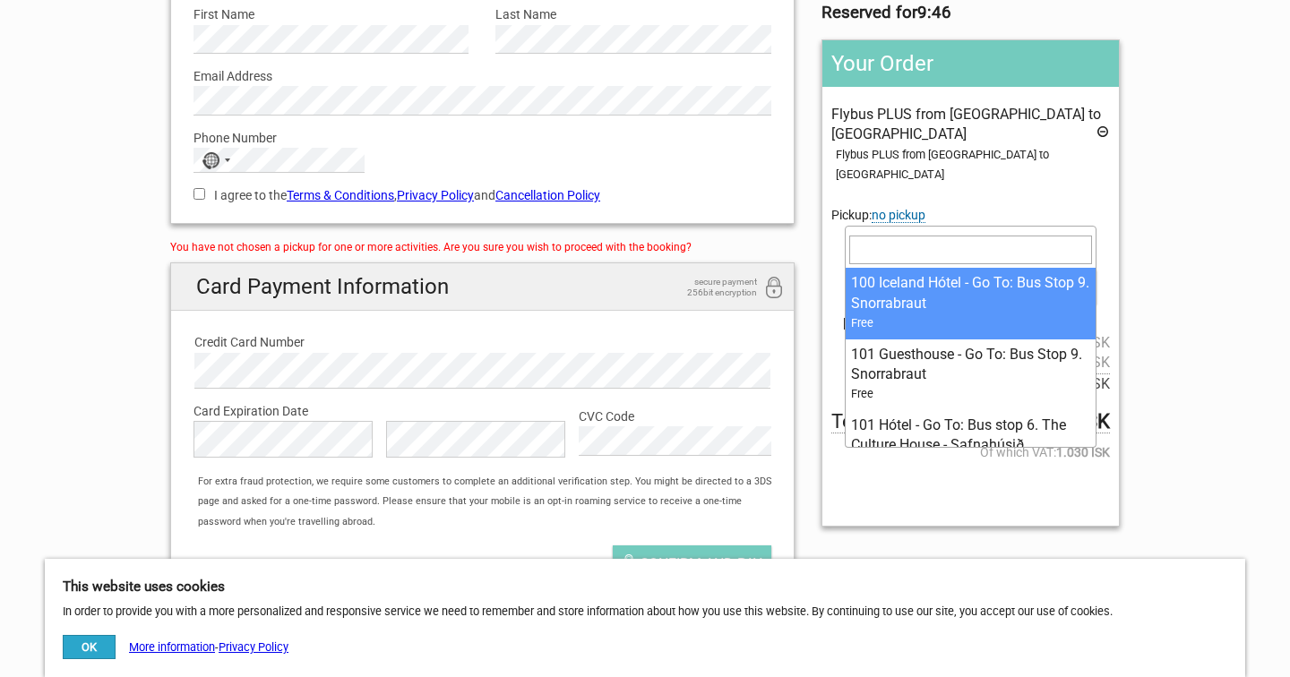
scroll to position [241, 0]
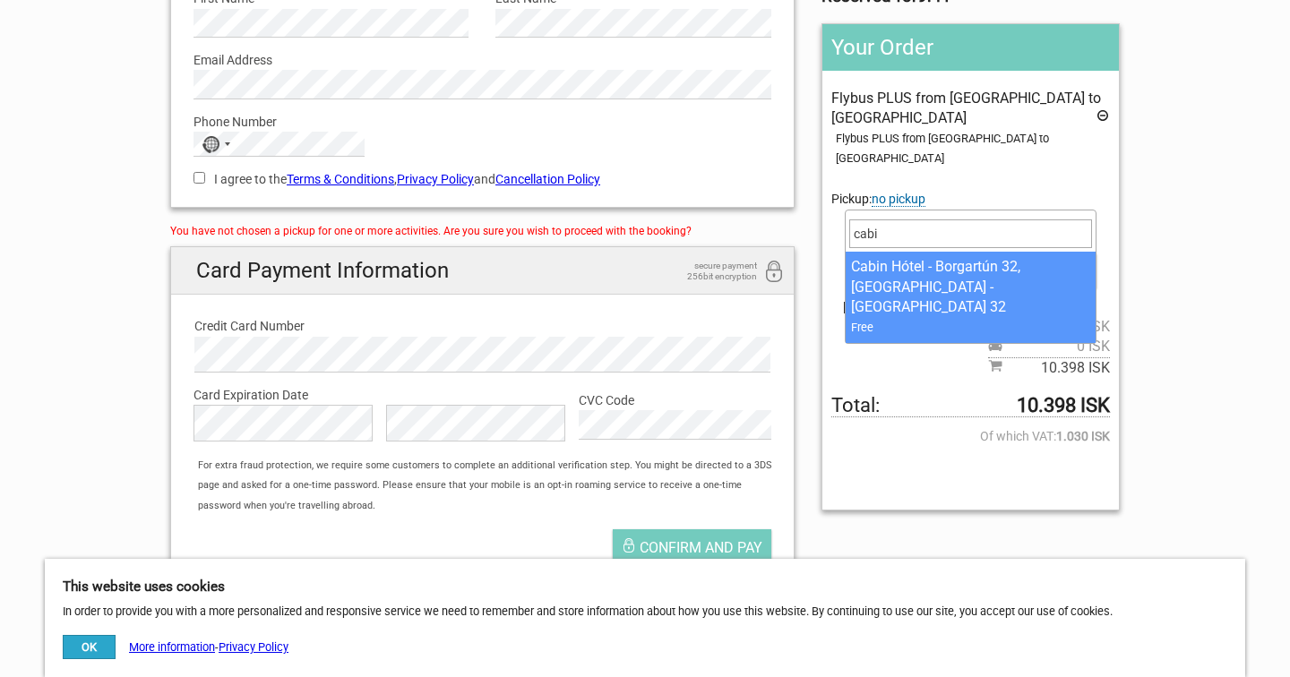
type input "cabi"
select select "1093293"
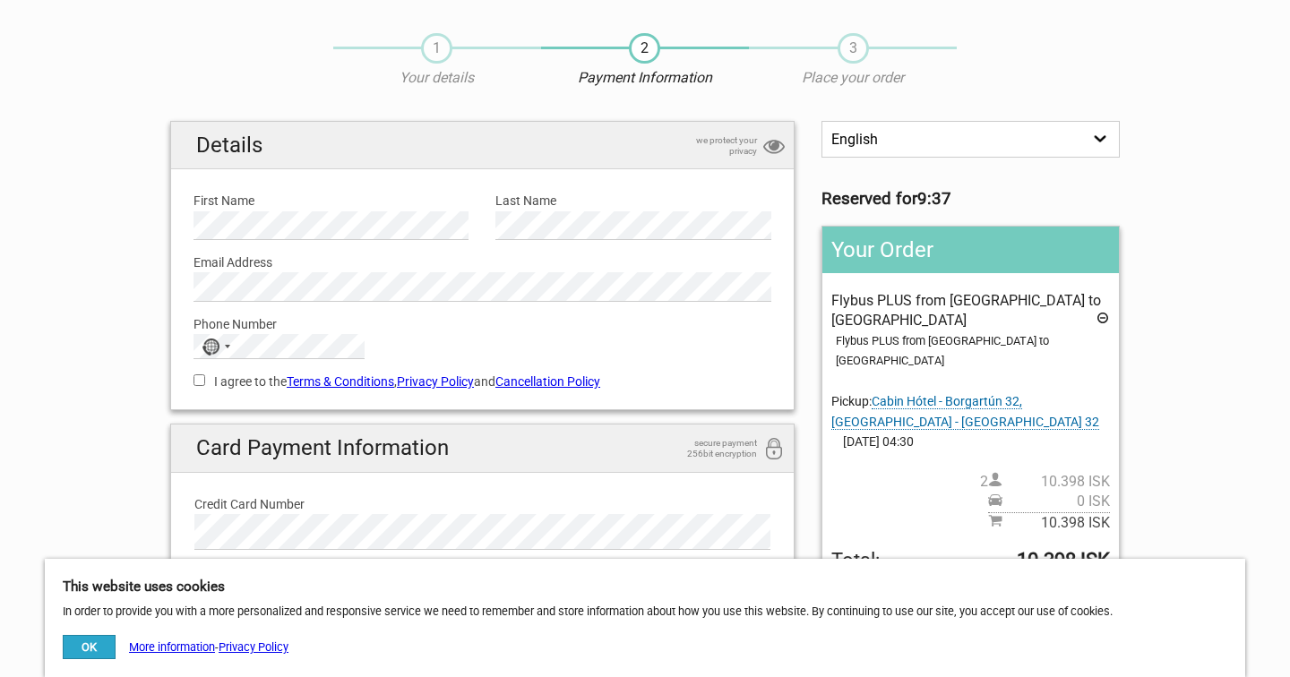
scroll to position [0, 0]
